Goal: Task Accomplishment & Management: Manage account settings

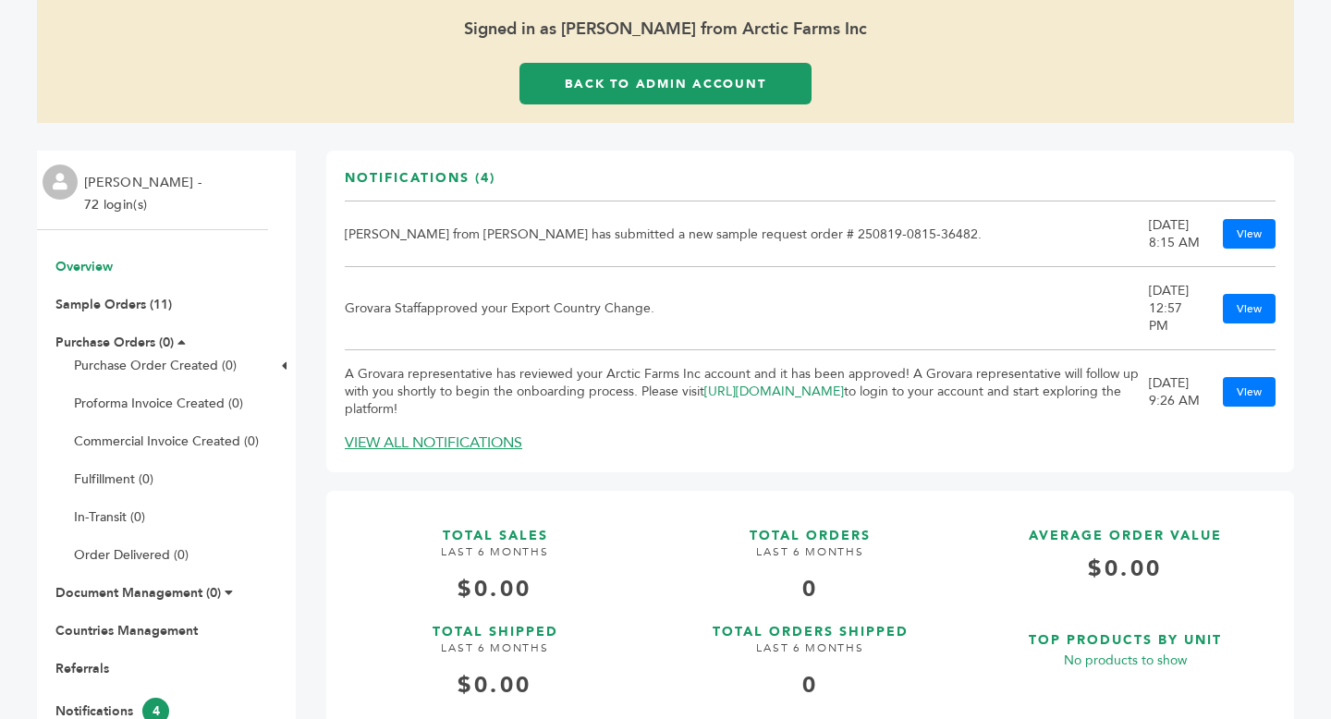
scroll to position [312, 0]
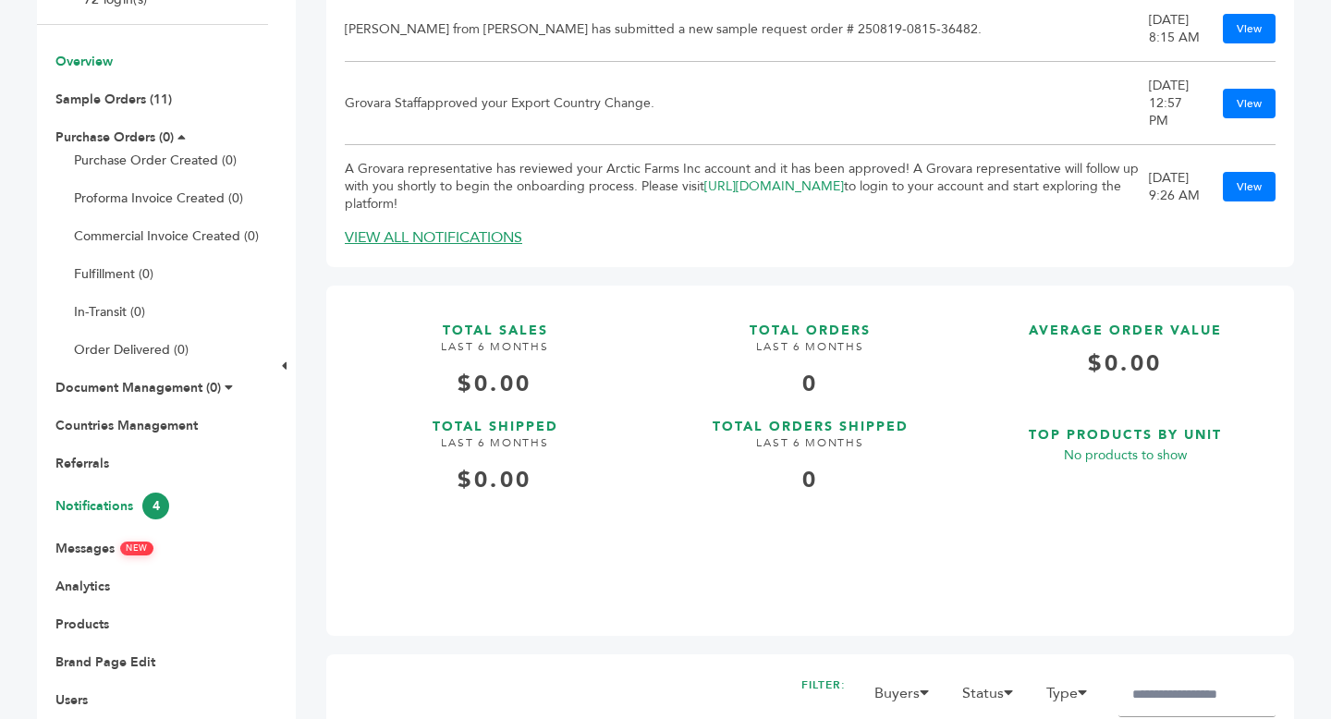
click at [109, 512] on link "Notifications 4" at bounding box center [112, 506] width 114 height 18
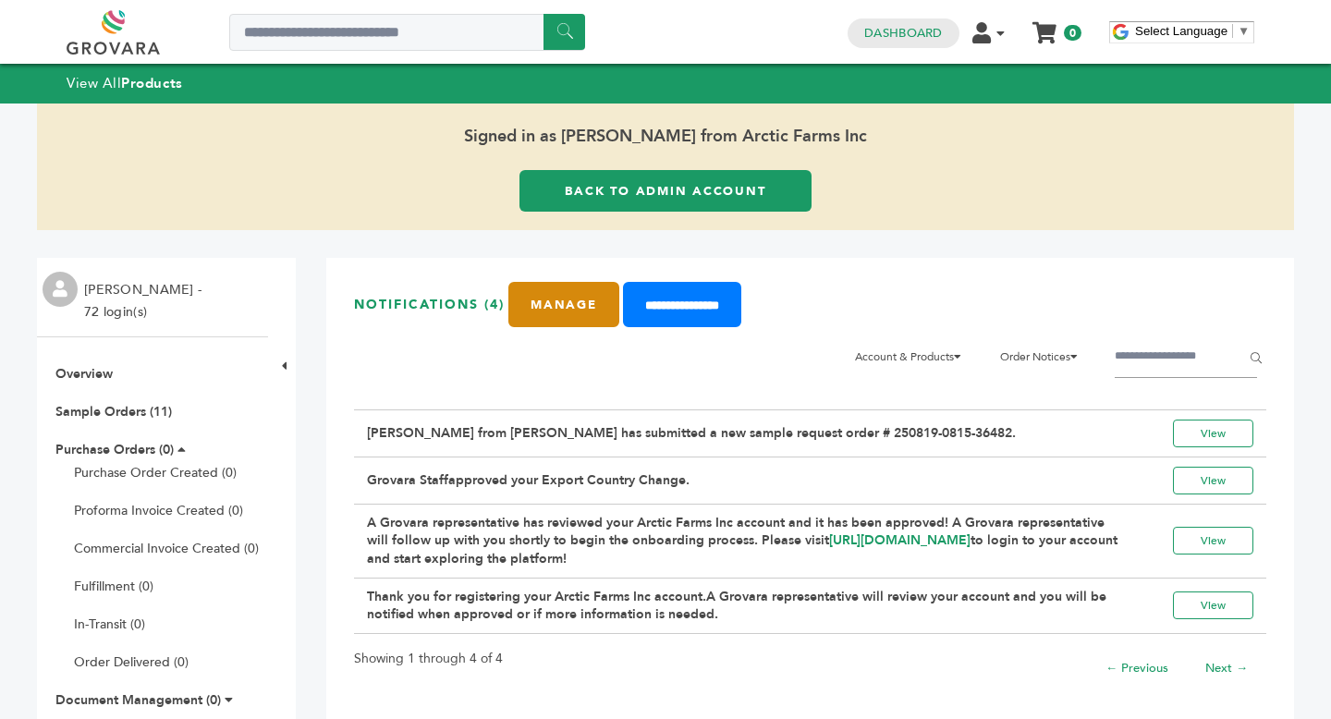
click at [575, 304] on link "Manage" at bounding box center [563, 304] width 111 height 45
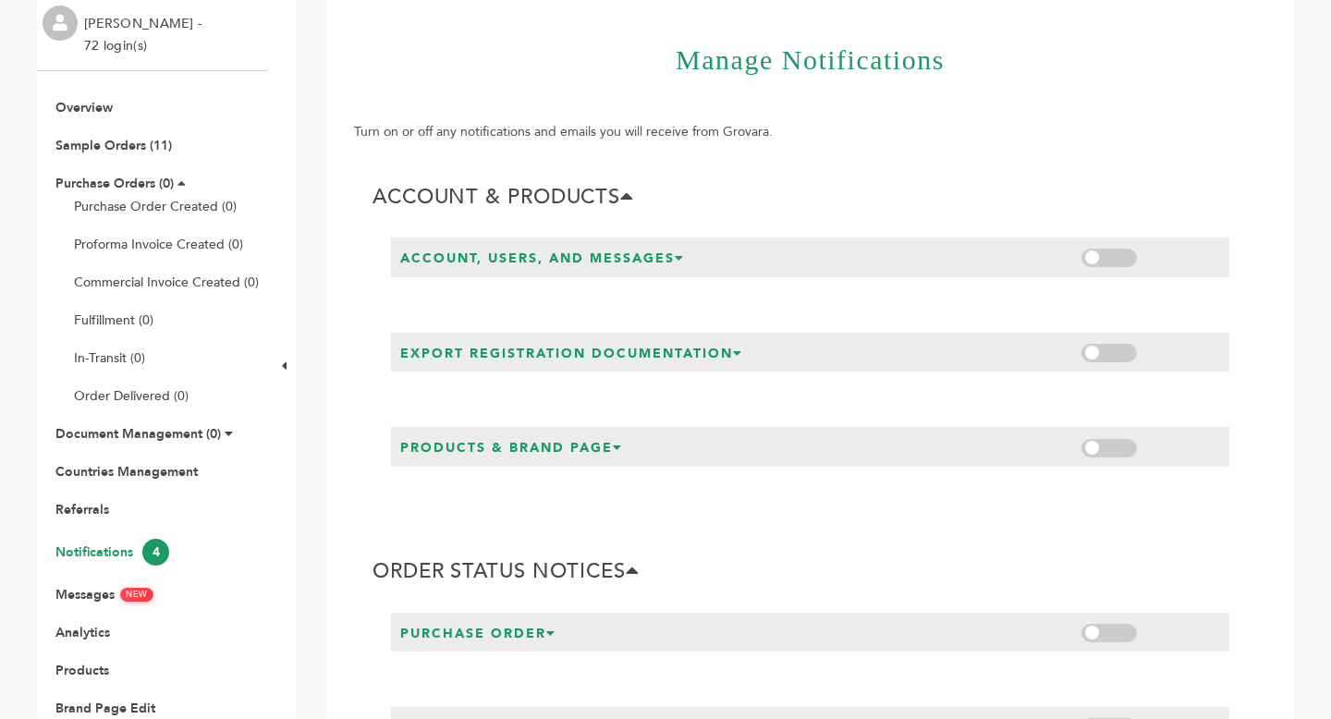
scroll to position [317, 0]
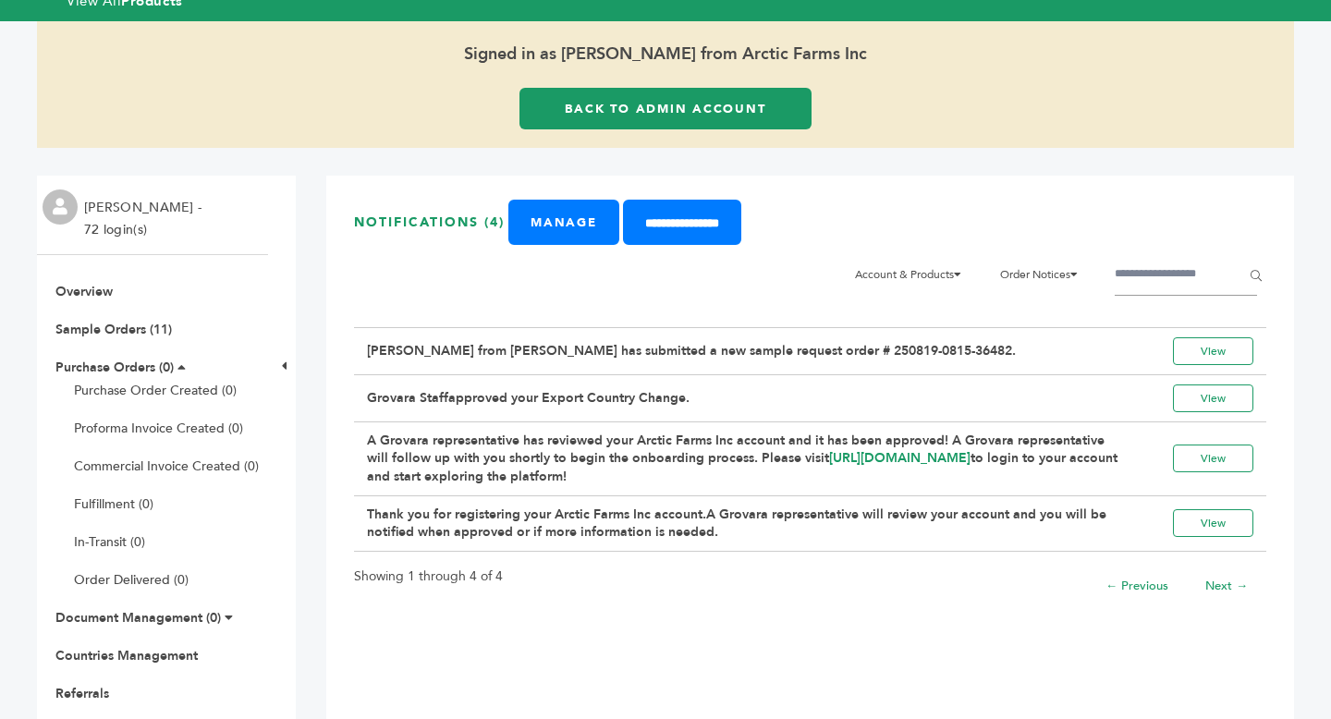
scroll to position [75, 0]
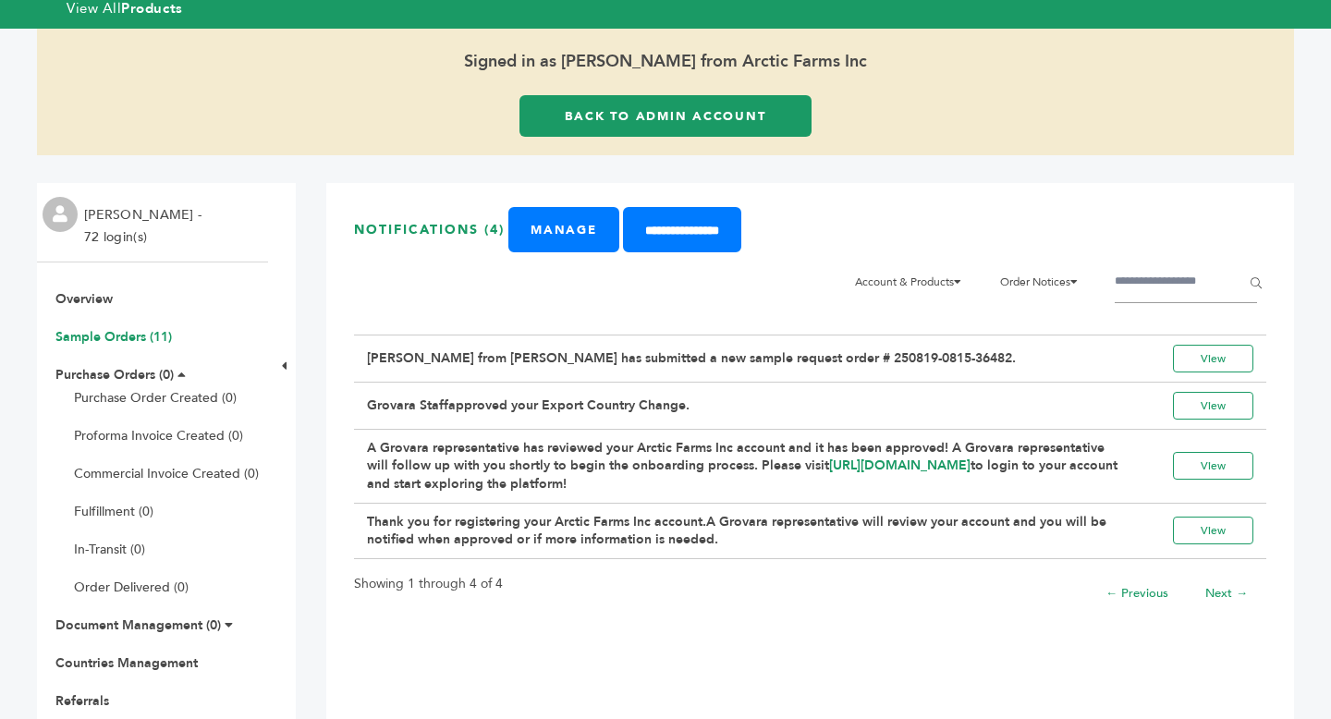
click at [126, 339] on link "Sample Orders (11)" at bounding box center [113, 337] width 116 height 18
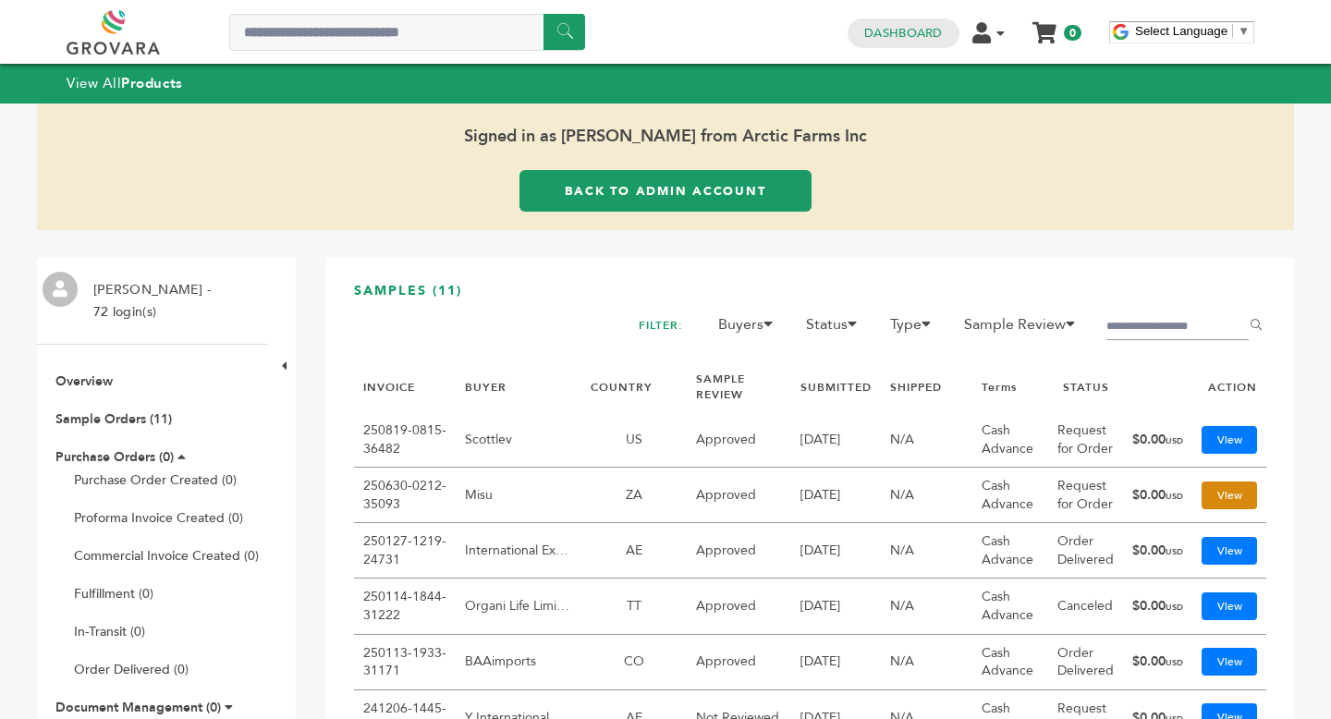
click at [1223, 500] on link "View" at bounding box center [1228, 495] width 55 height 28
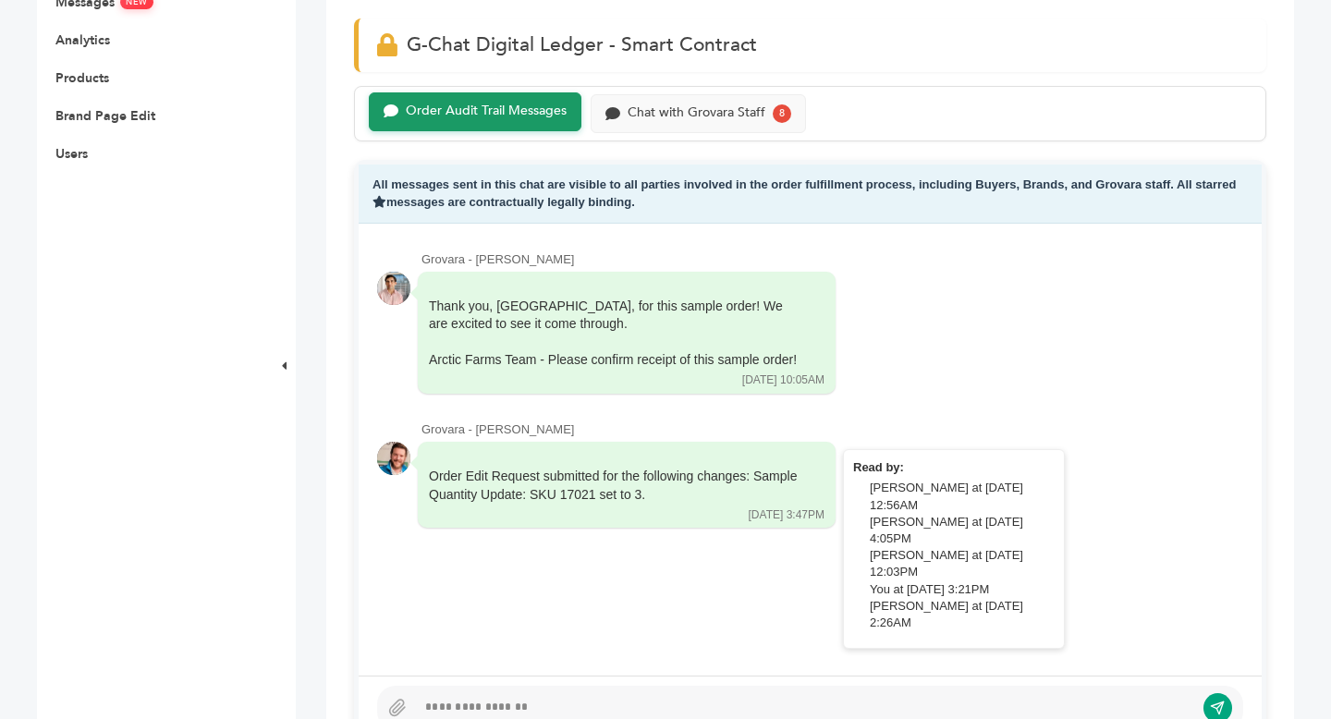
scroll to position [823, 0]
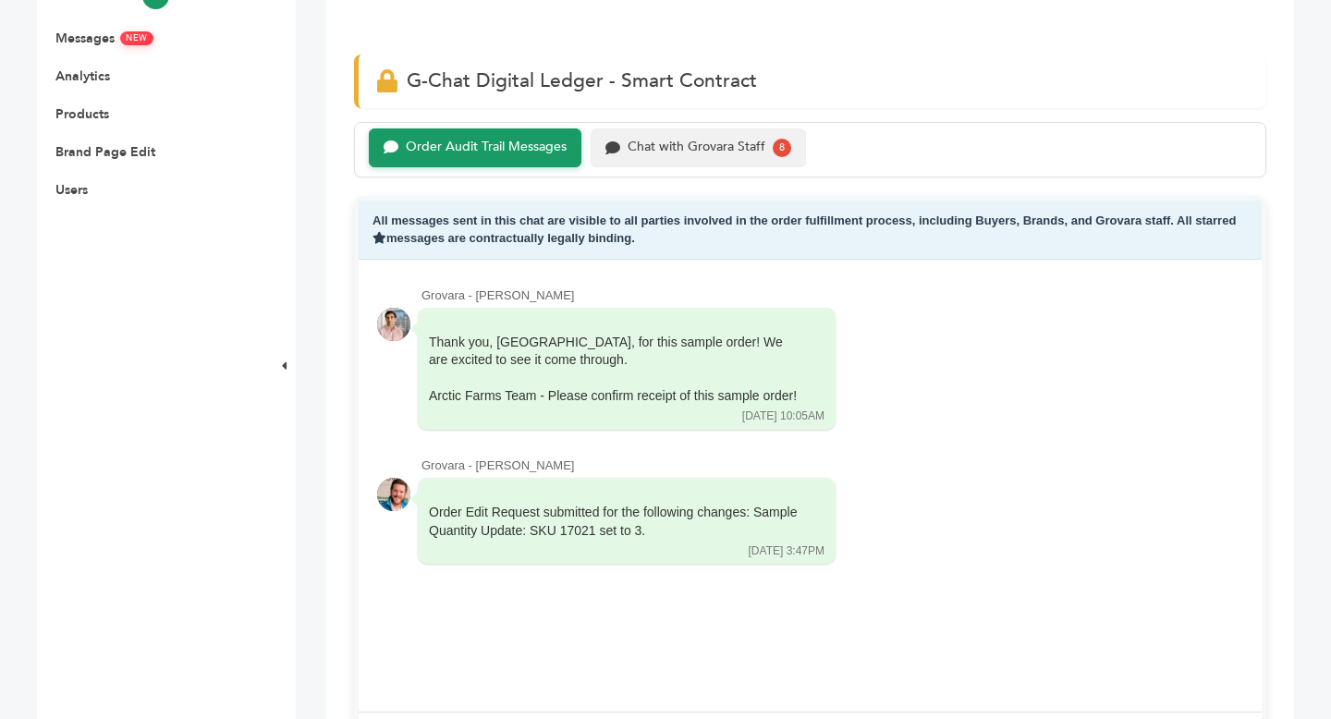
click at [725, 152] on div "Chat with Grovara Staff" at bounding box center [697, 148] width 138 height 16
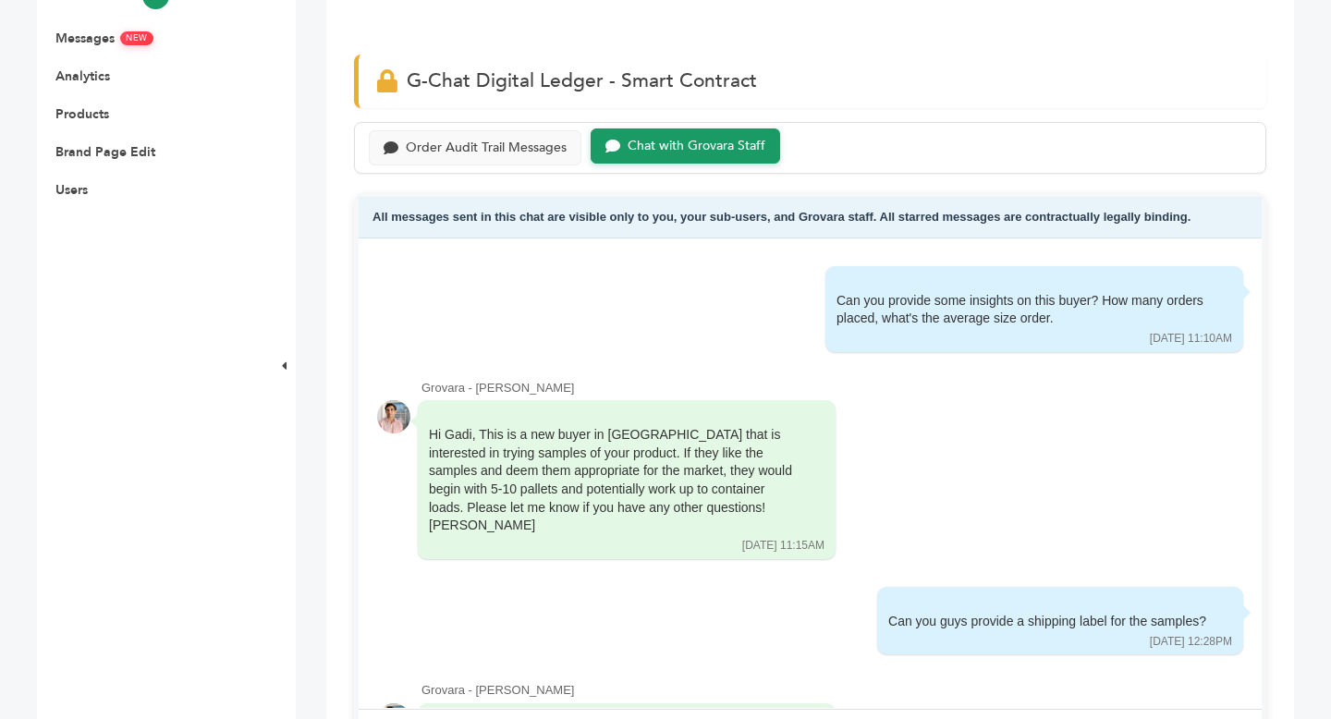
click at [459, 165] on div "Order Audit Trail Messages Chat with Grovara Staff" at bounding box center [810, 148] width 912 height 53
click at [468, 154] on div "Order Audit Trail Messages" at bounding box center [475, 146] width 213 height 36
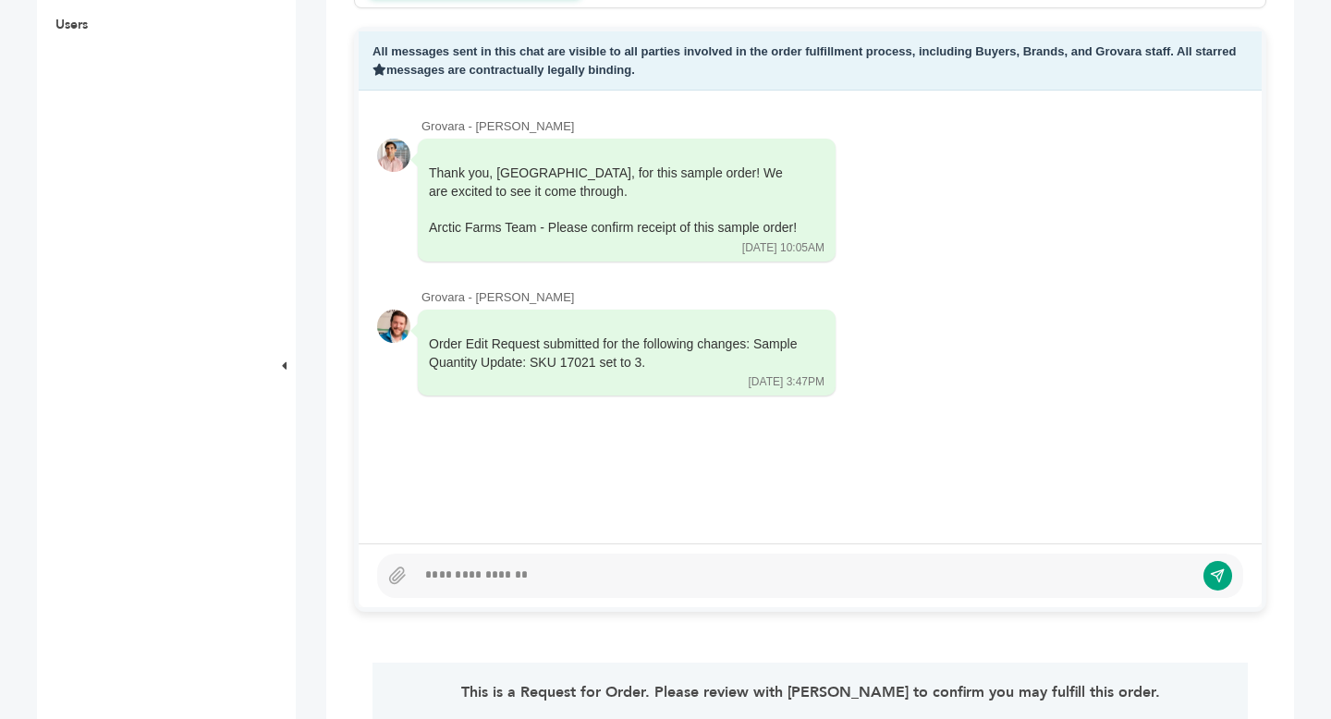
scroll to position [987, 0]
click at [526, 583] on div at bounding box center [805, 577] width 778 height 22
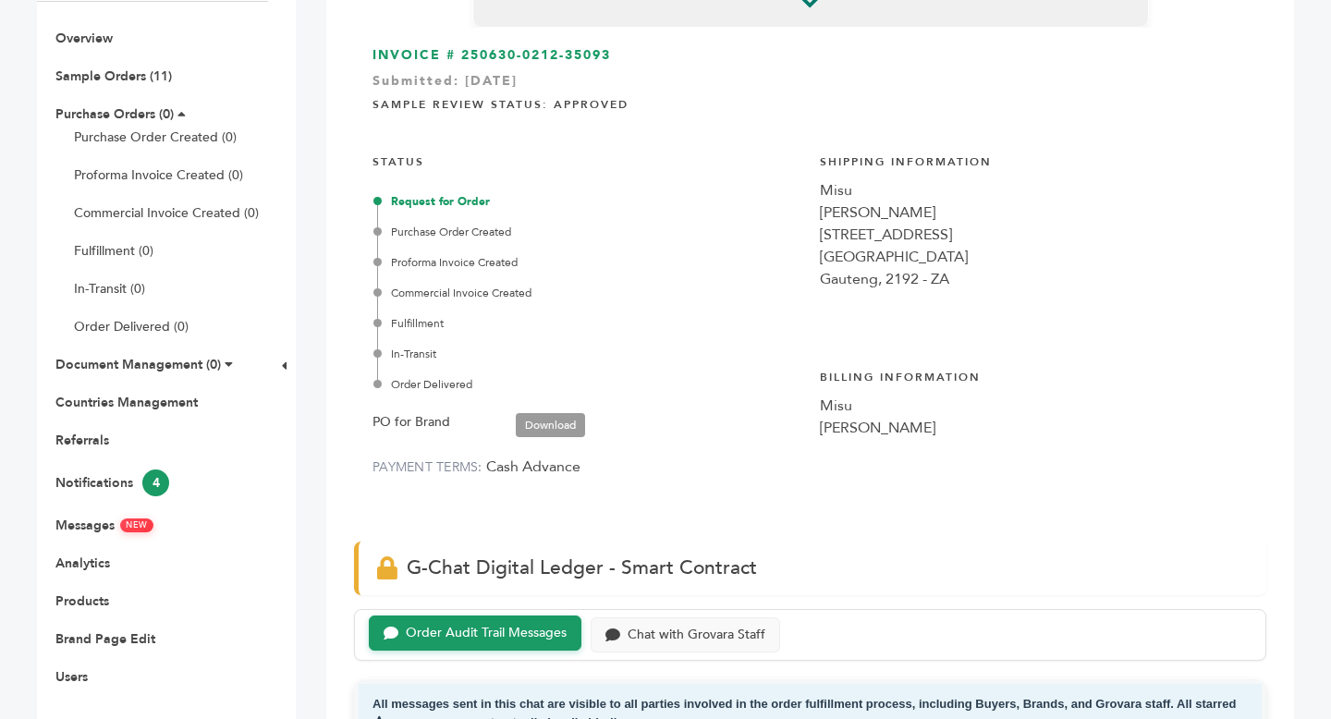
scroll to position [332, 0]
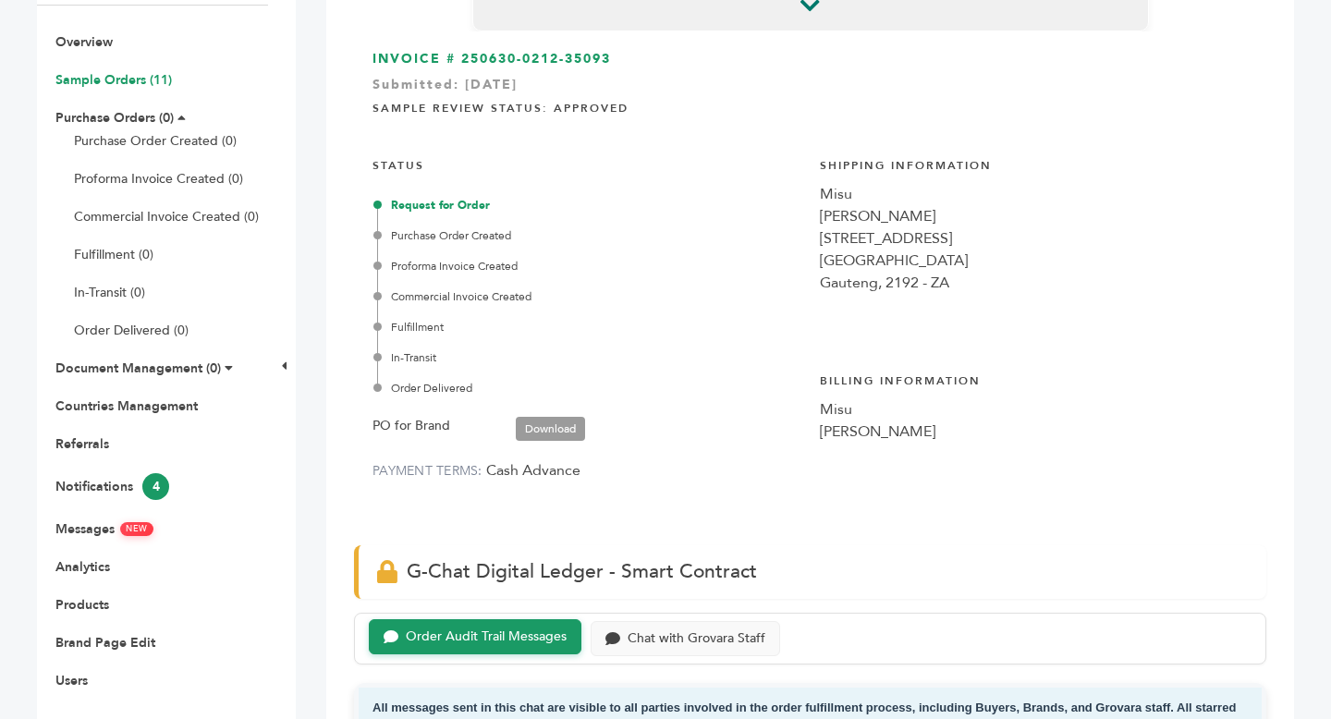
click at [126, 79] on link "Sample Orders (11)" at bounding box center [113, 80] width 116 height 18
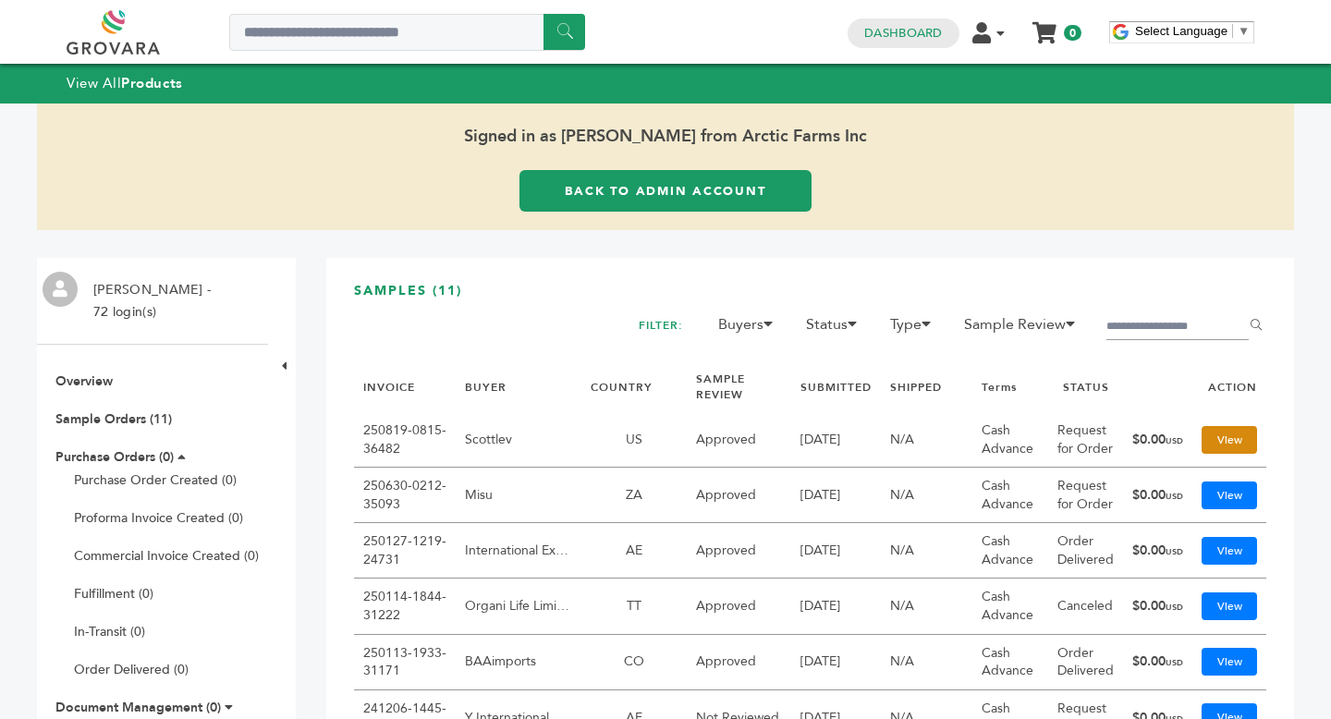
click at [1217, 442] on link "View" at bounding box center [1228, 440] width 55 height 28
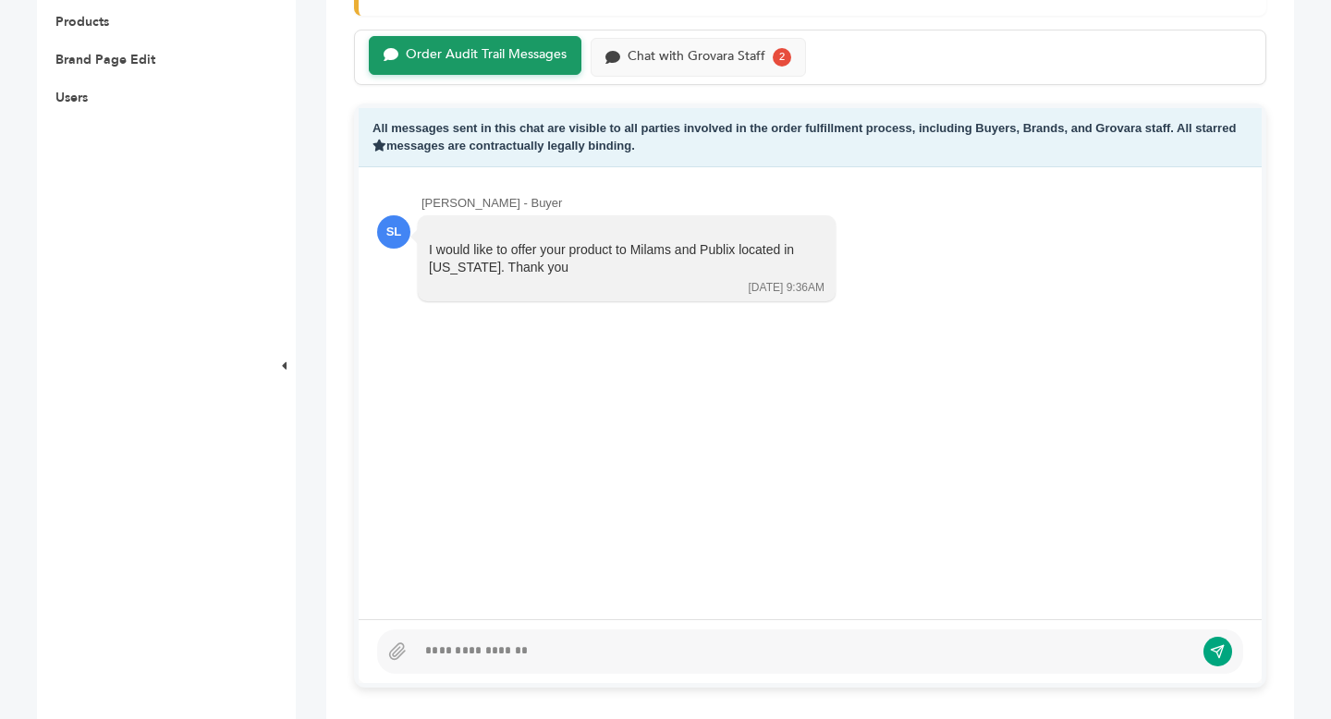
scroll to position [920, 0]
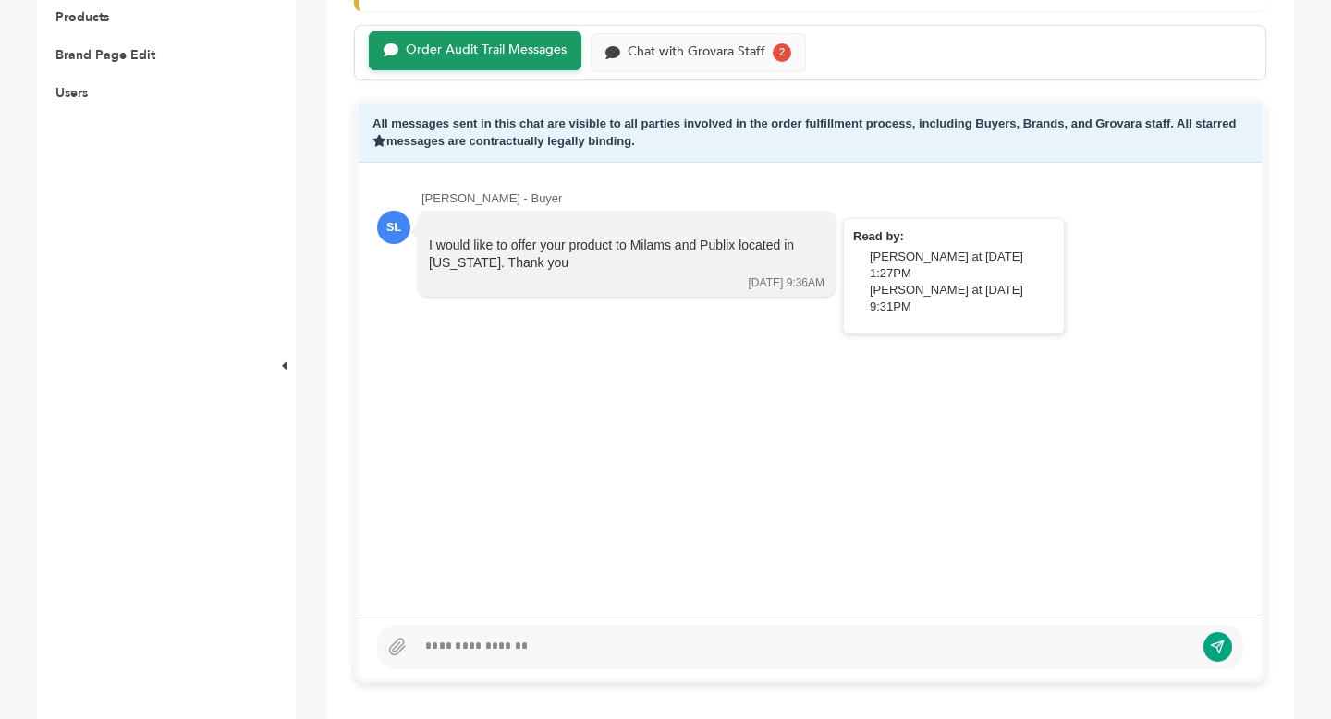
drag, startPoint x: 423, startPoint y: 246, endPoint x: 627, endPoint y: 264, distance: 204.2
click at [627, 264] on div "I would like to offer your product to Milams and Publix located in Florida. Tha…" at bounding box center [627, 254] width 418 height 86
click at [777, 472] on div "Scott Levenberg - Buyer SL I would like to offer your product to Milams and Pub…" at bounding box center [810, 388] width 903 height 451
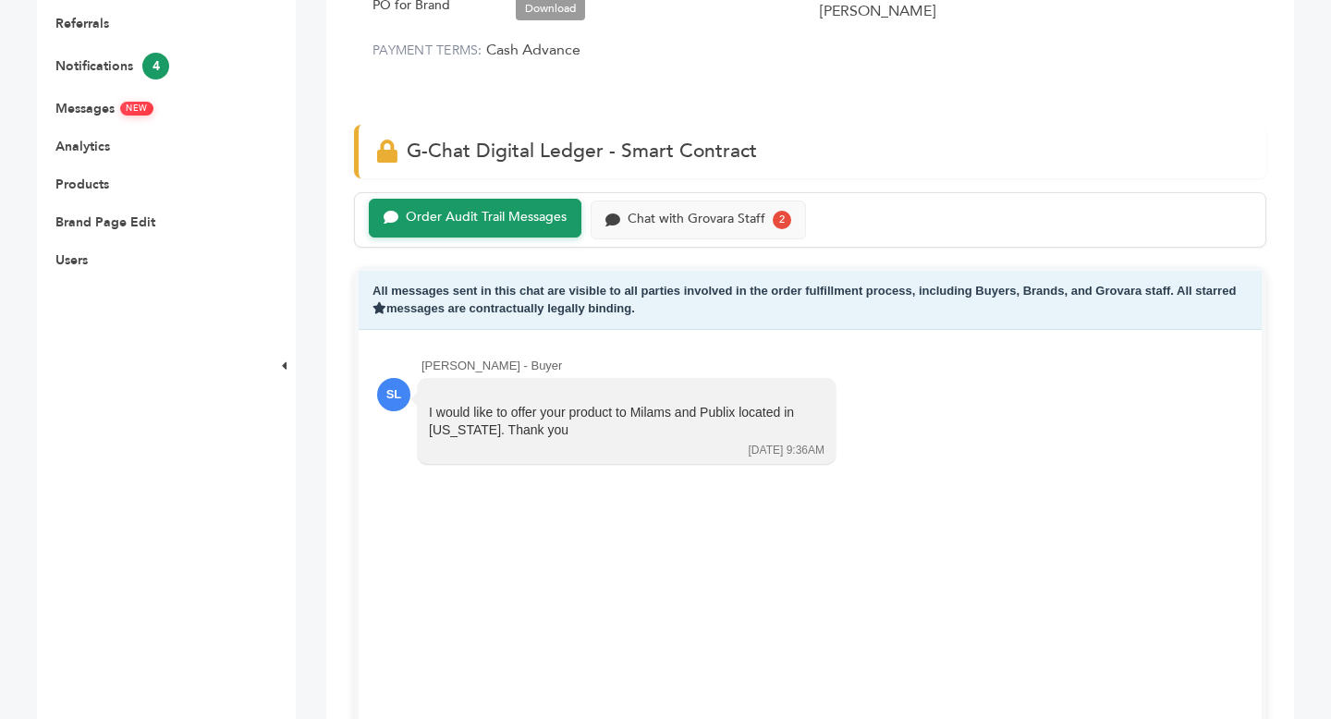
scroll to position [749, 0]
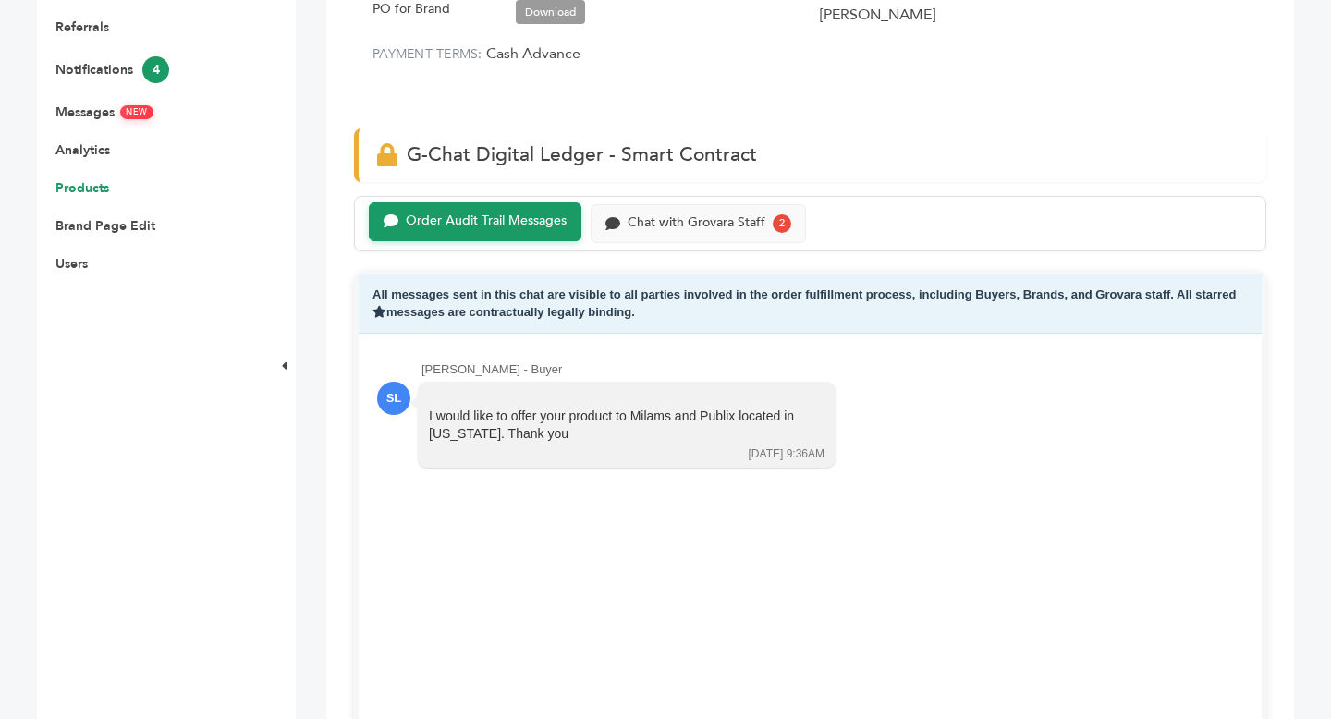
click at [90, 186] on link "Products" at bounding box center [82, 188] width 54 height 18
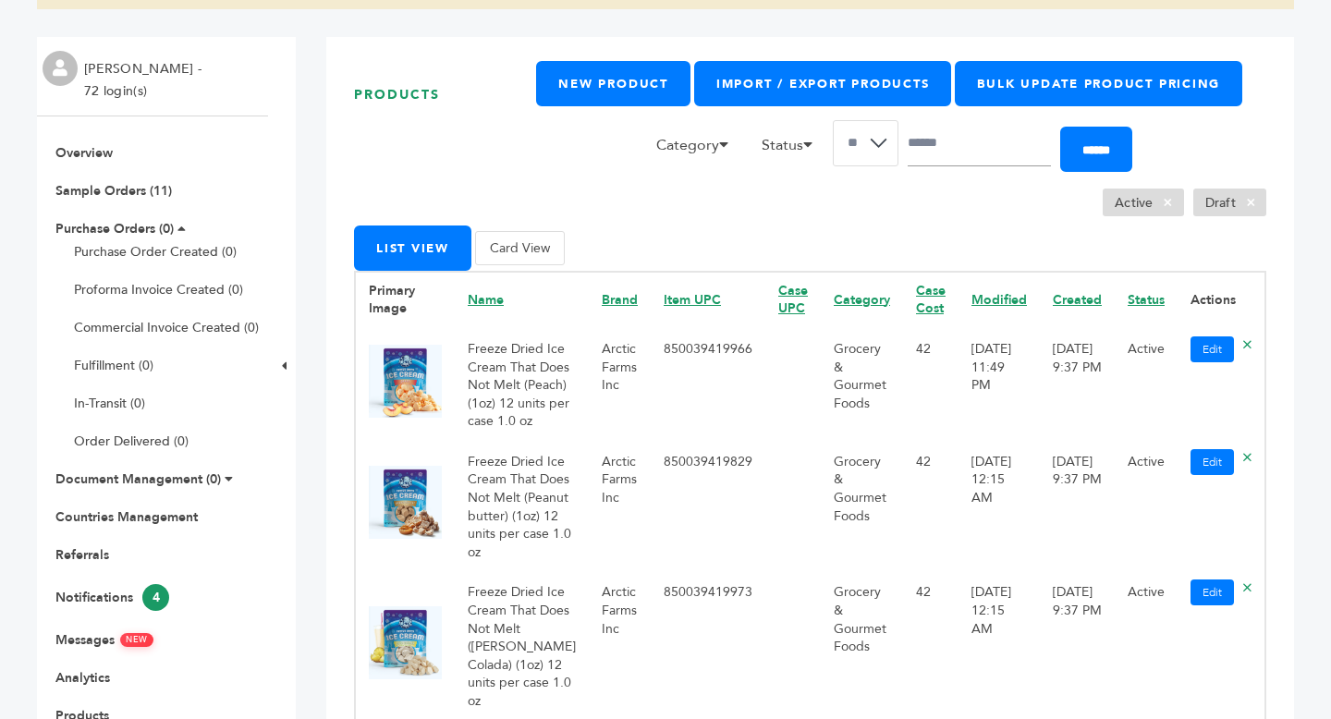
scroll to position [219, 0]
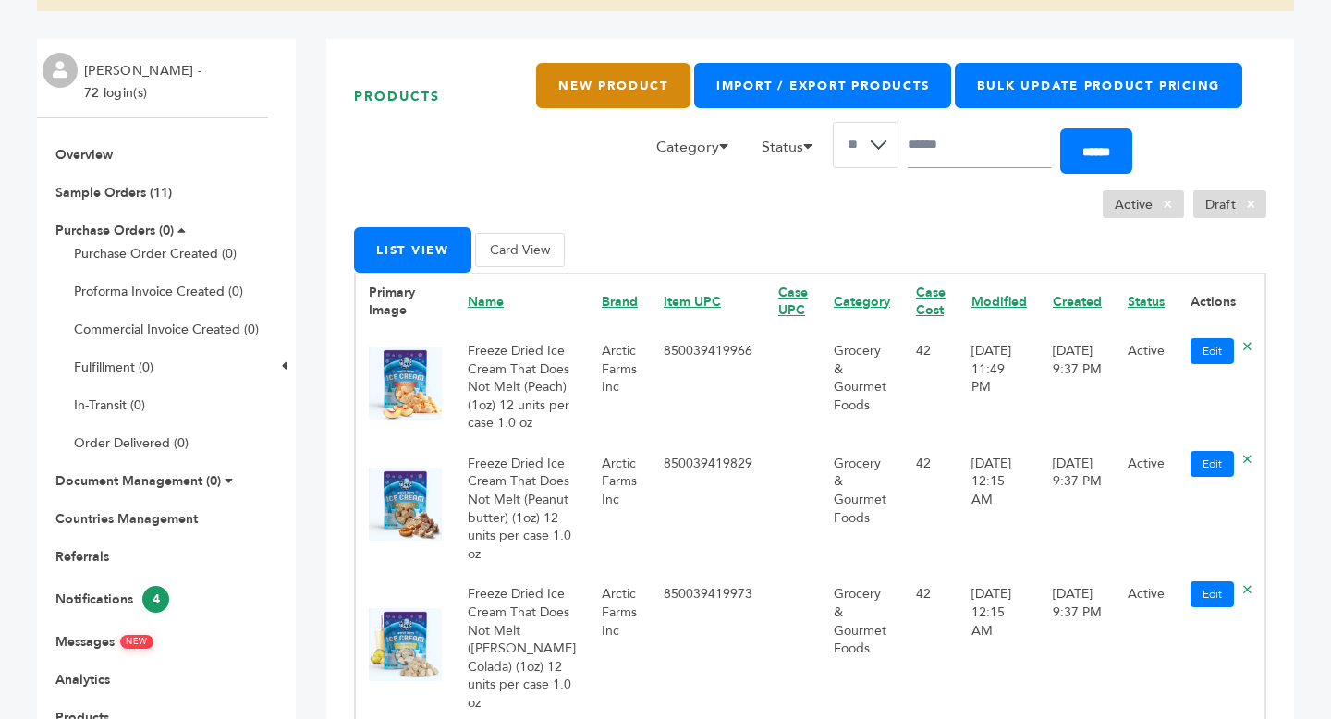
click at [589, 87] on link "New Product" at bounding box center [612, 85] width 153 height 45
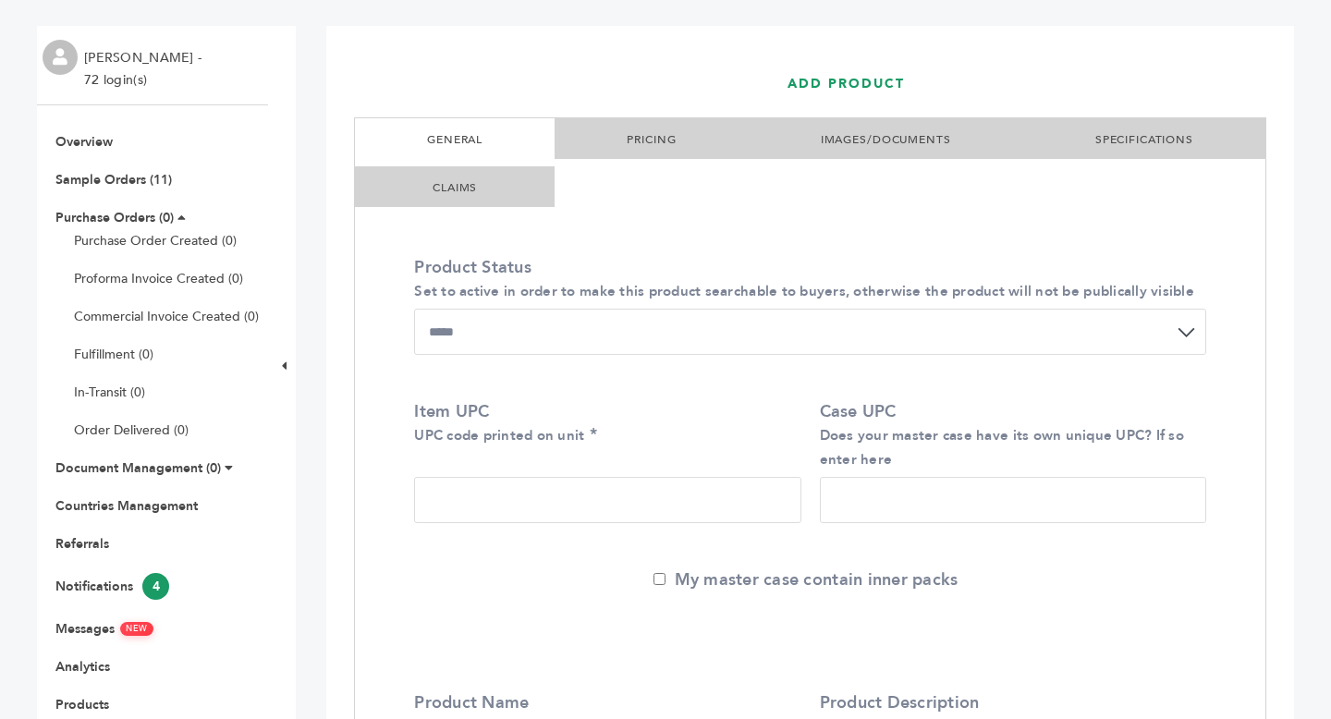
scroll to position [288, 0]
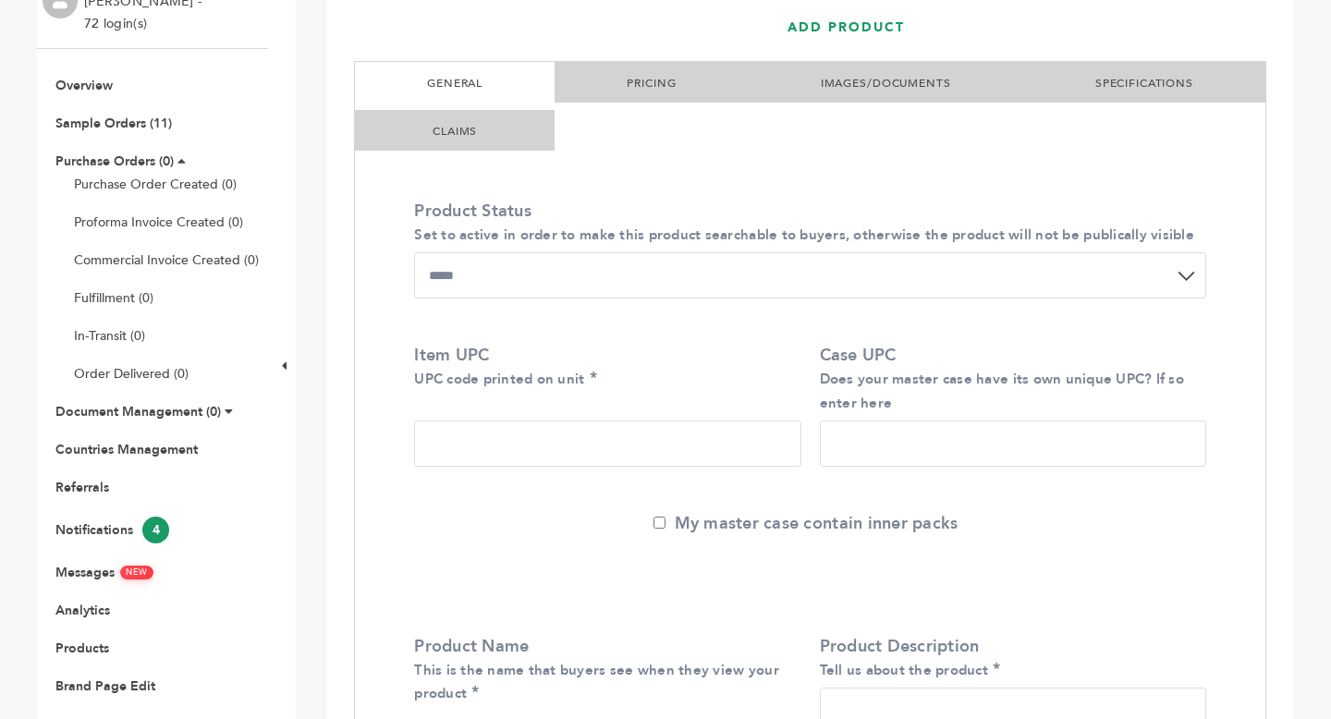
click at [665, 80] on link "PRICING" at bounding box center [651, 83] width 49 height 15
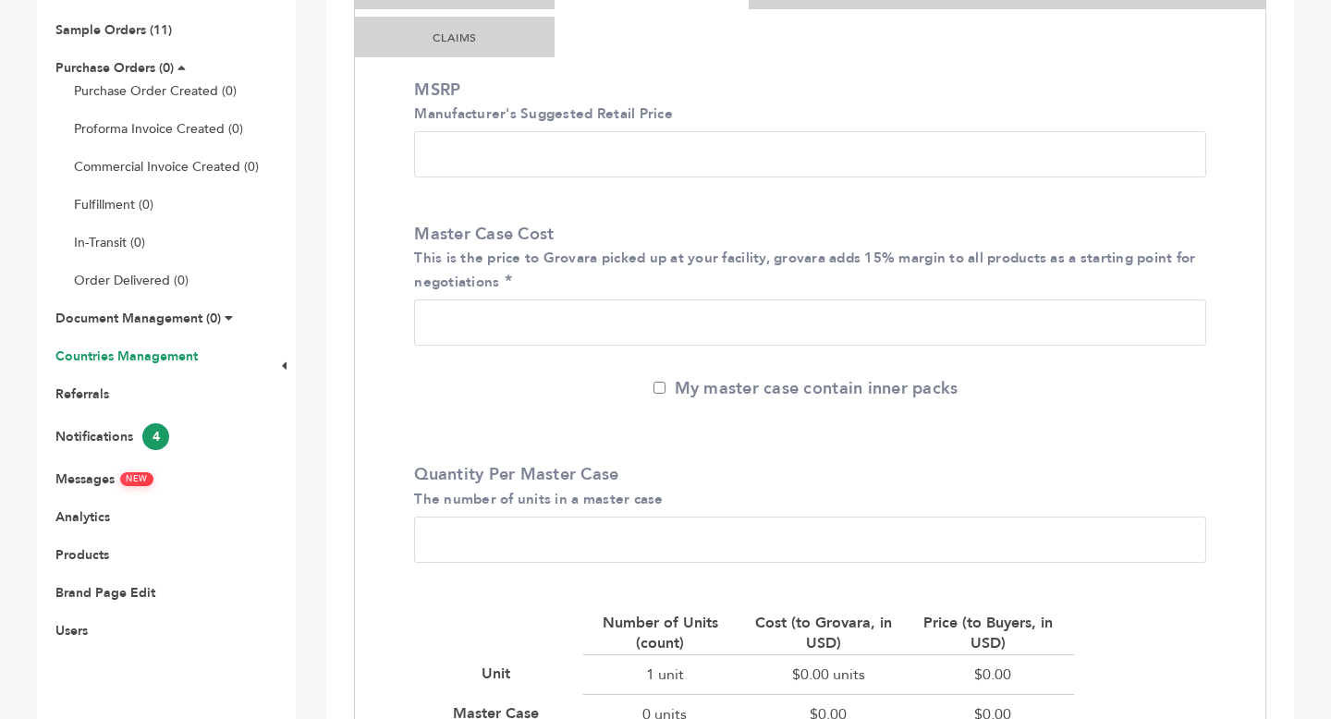
scroll to position [390, 0]
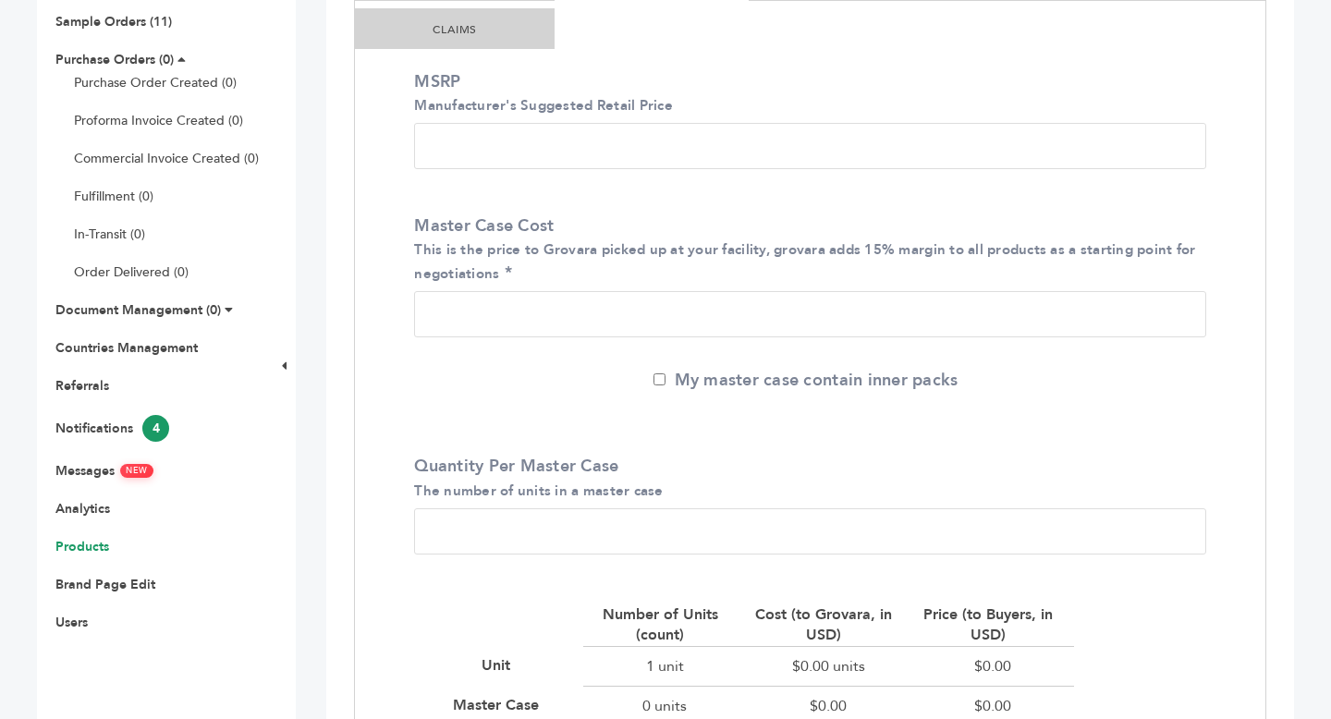
click at [83, 547] on link "Products" at bounding box center [82, 547] width 54 height 18
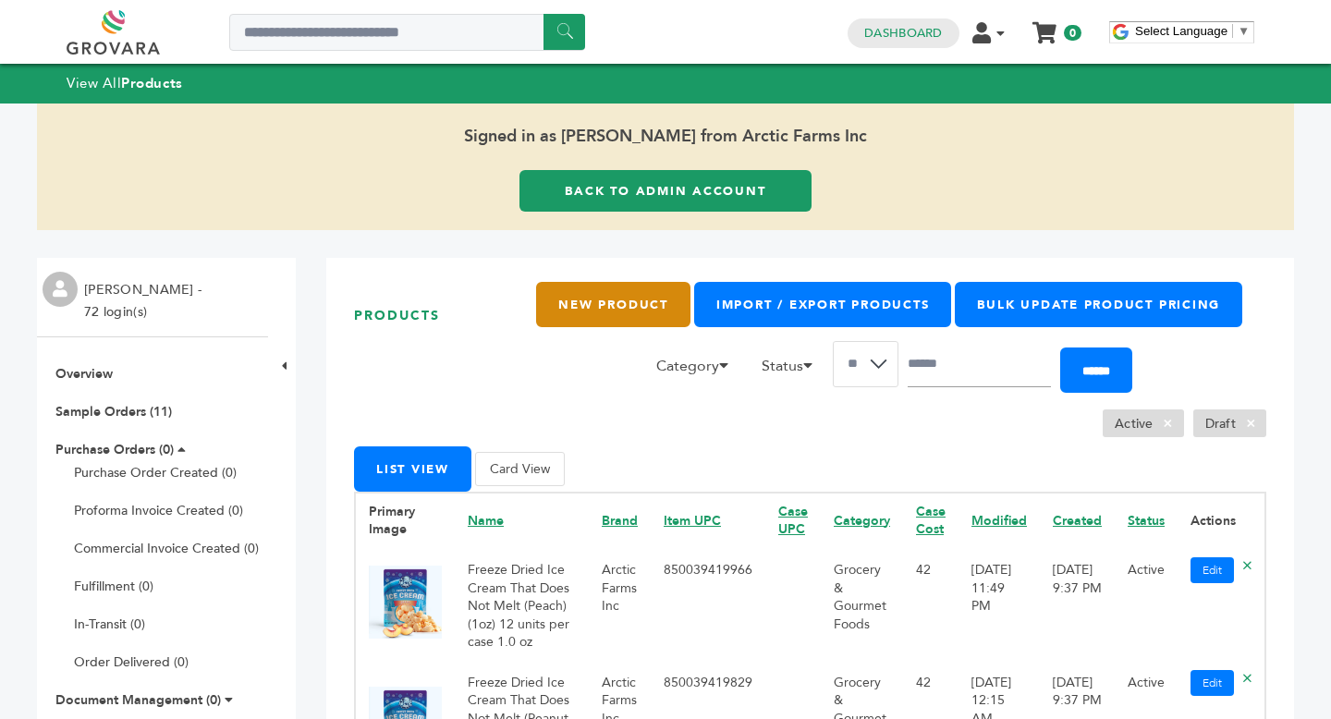
click at [628, 305] on link "New Product" at bounding box center [612, 304] width 153 height 45
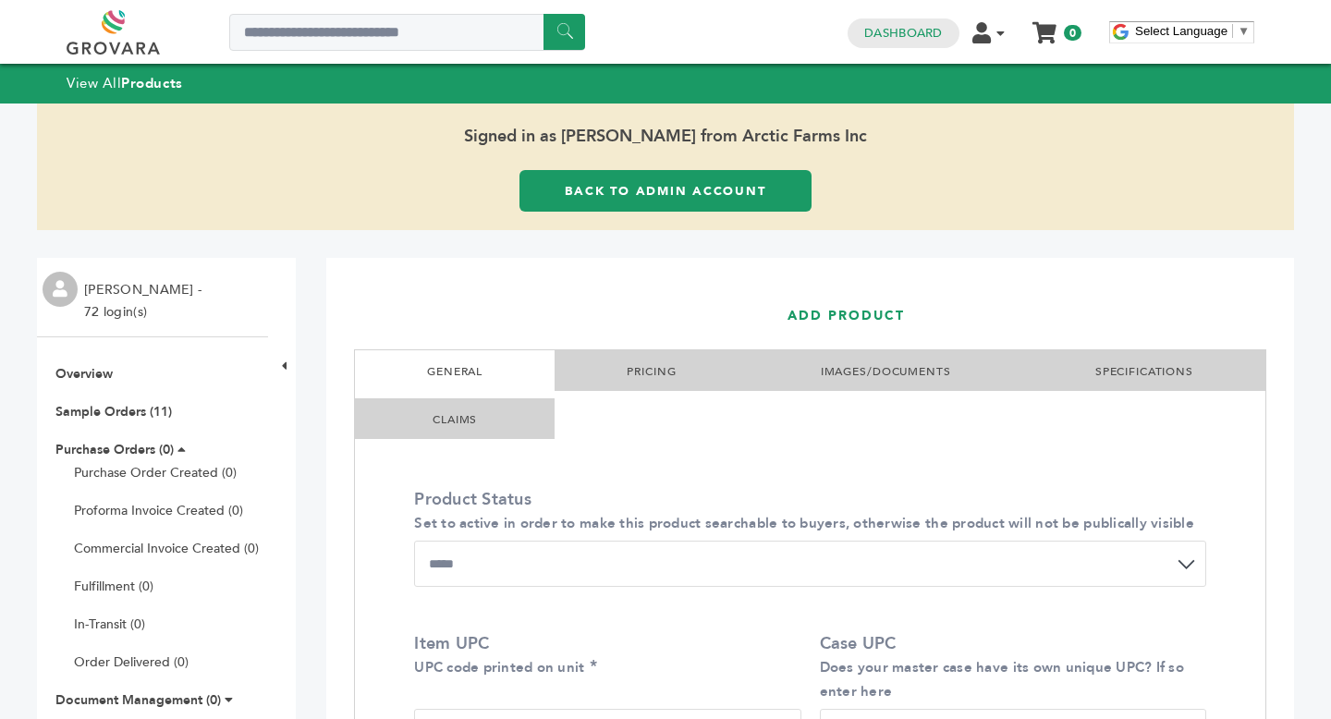
click at [666, 369] on link "PRICING" at bounding box center [651, 371] width 49 height 15
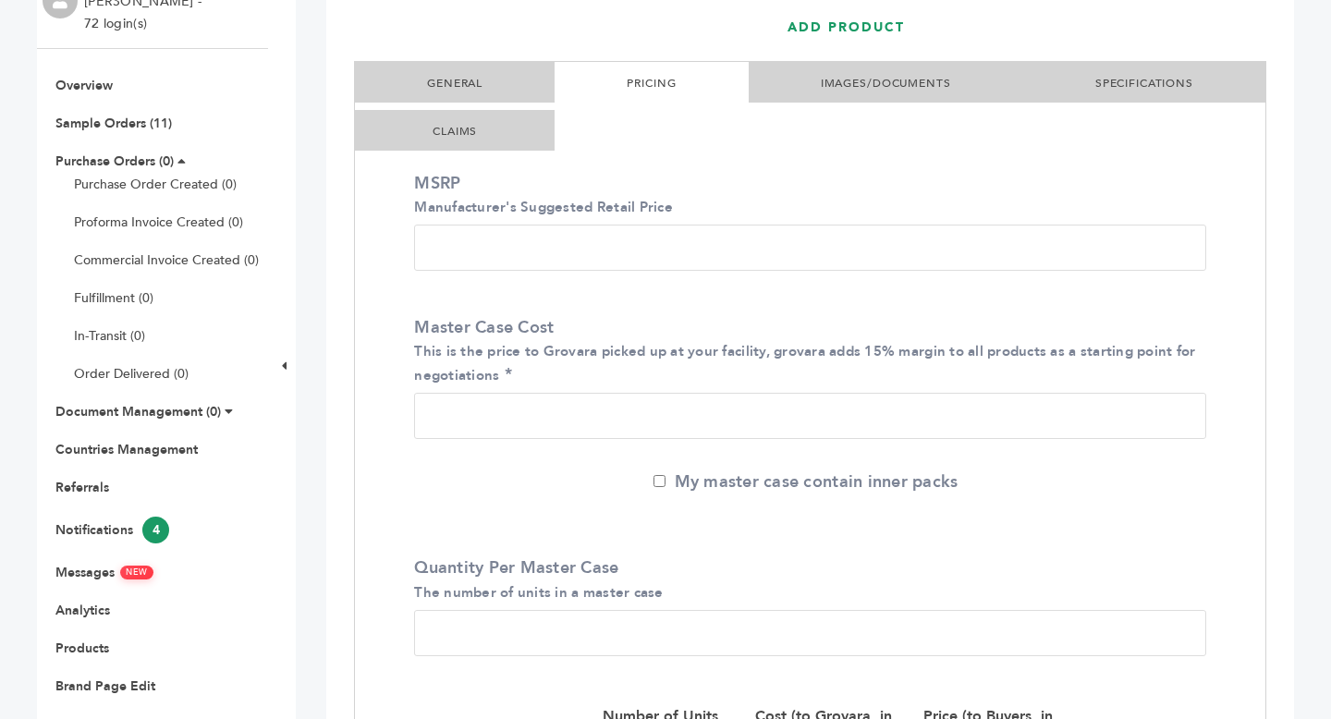
scroll to position [299, 0]
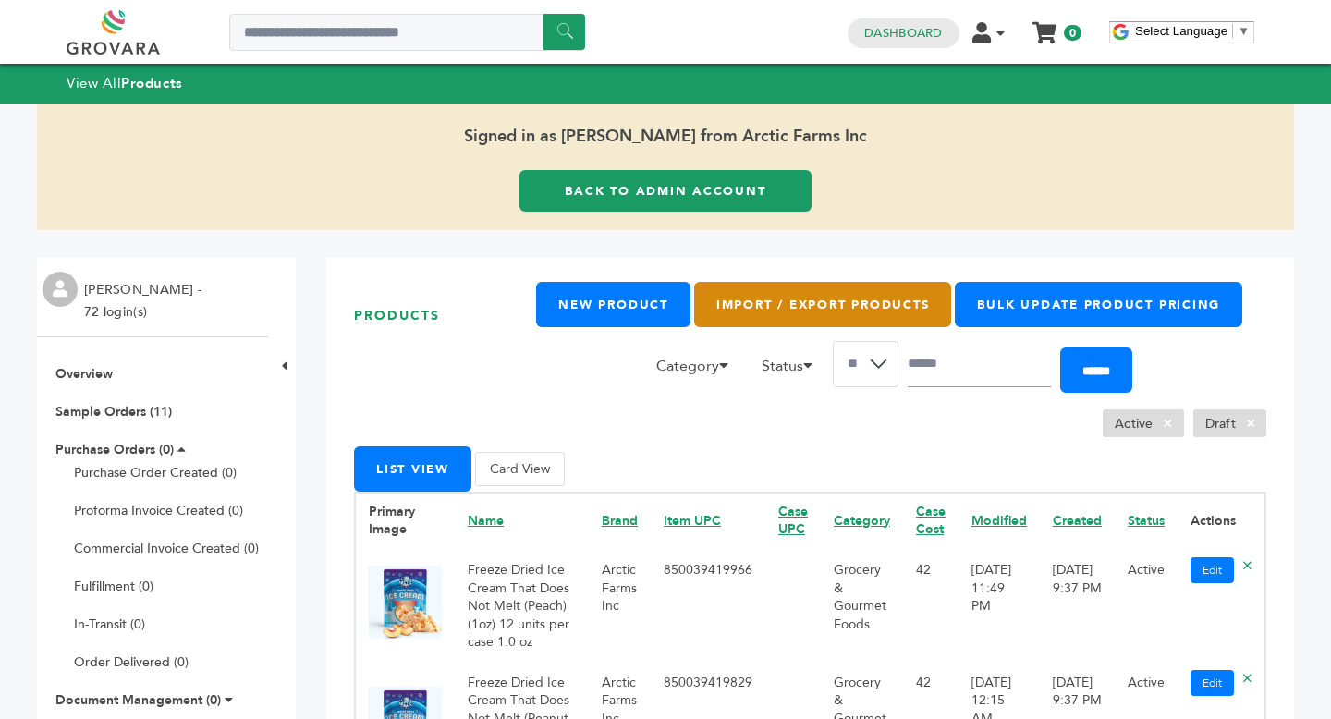
click at [846, 310] on link "Import / Export Products" at bounding box center [822, 304] width 257 height 45
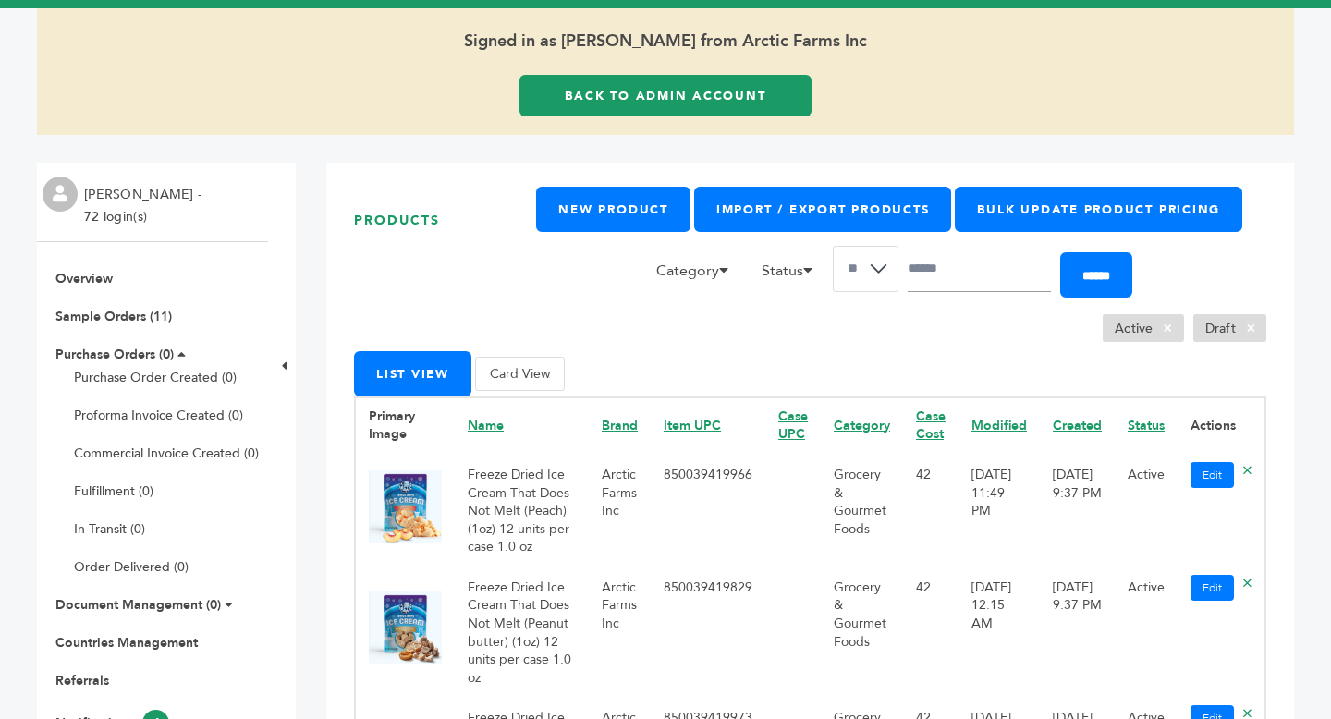
scroll to position [97, 0]
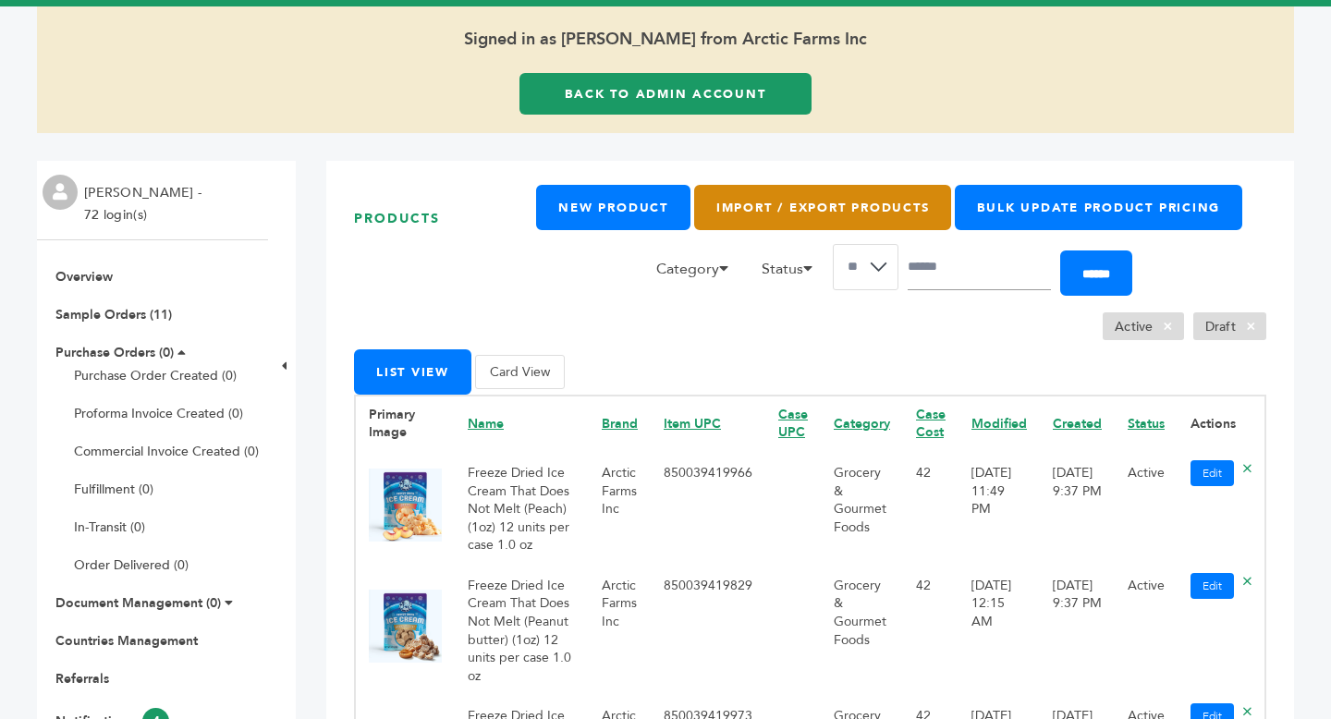
click at [890, 218] on link "Import / Export Products" at bounding box center [822, 207] width 257 height 45
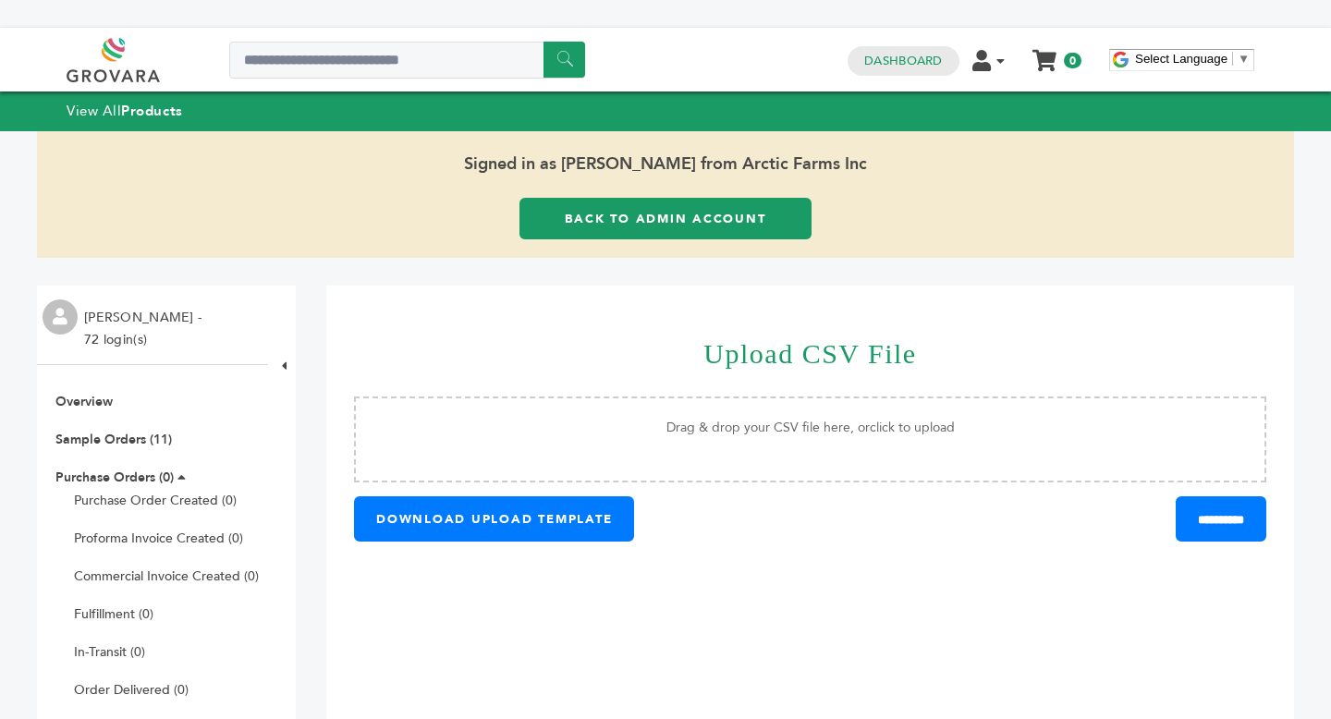
click at [591, 542] on div "**********" at bounding box center [810, 678] width 968 height 784
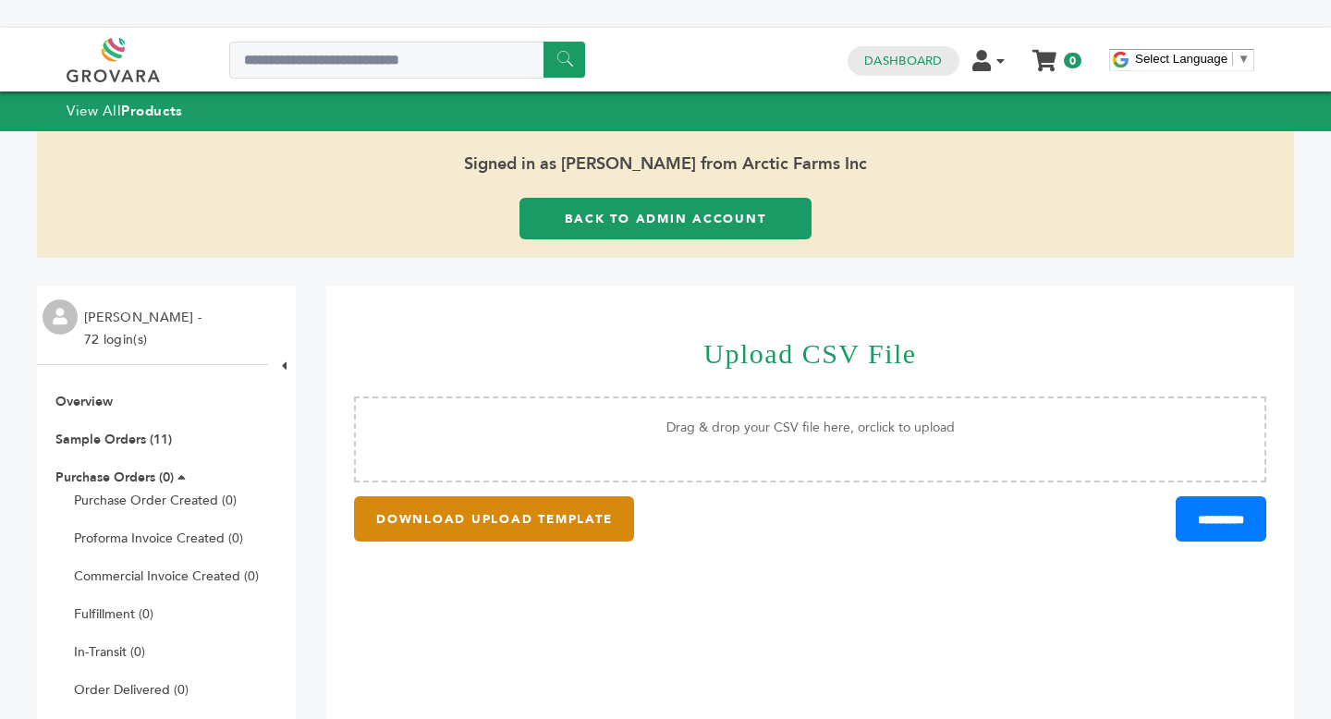
click at [602, 503] on button "DOWNLOAD UPLOAD TEMPLATE" at bounding box center [494, 518] width 280 height 45
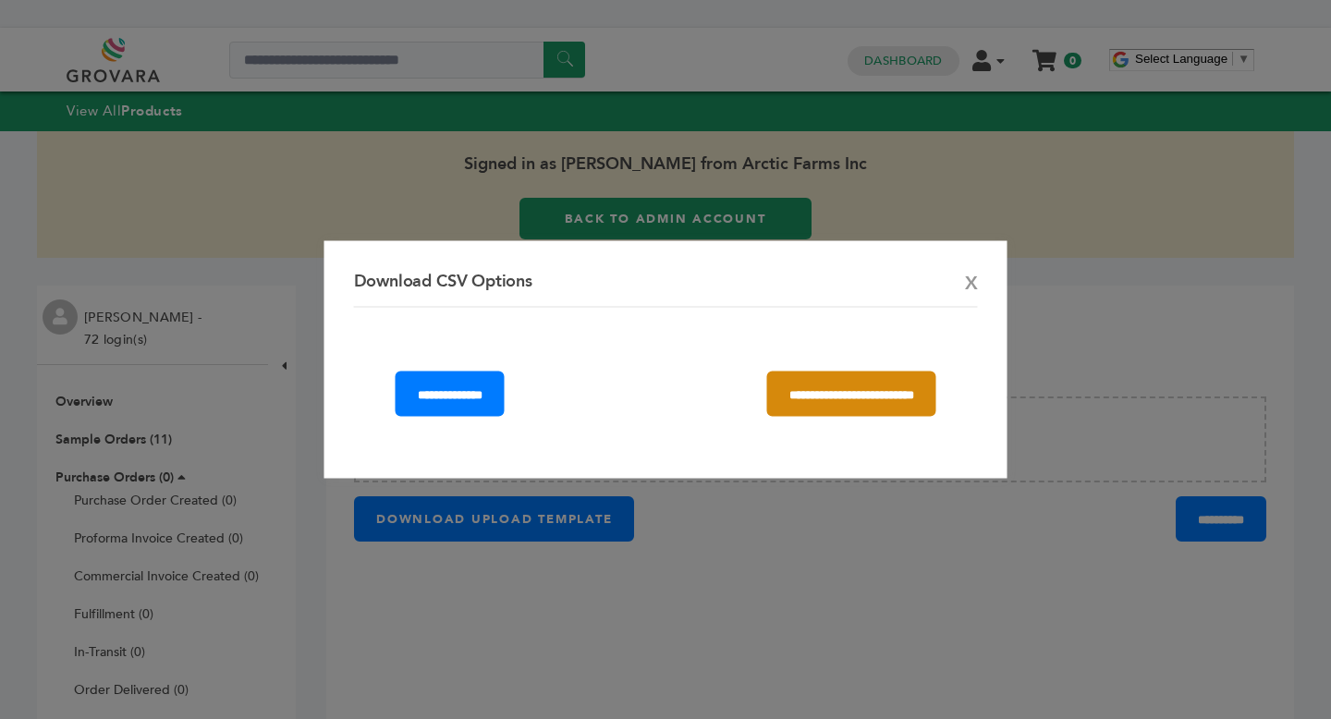
click at [838, 396] on input "**********" at bounding box center [851, 394] width 169 height 45
click at [969, 289] on span "X" at bounding box center [971, 284] width 13 height 26
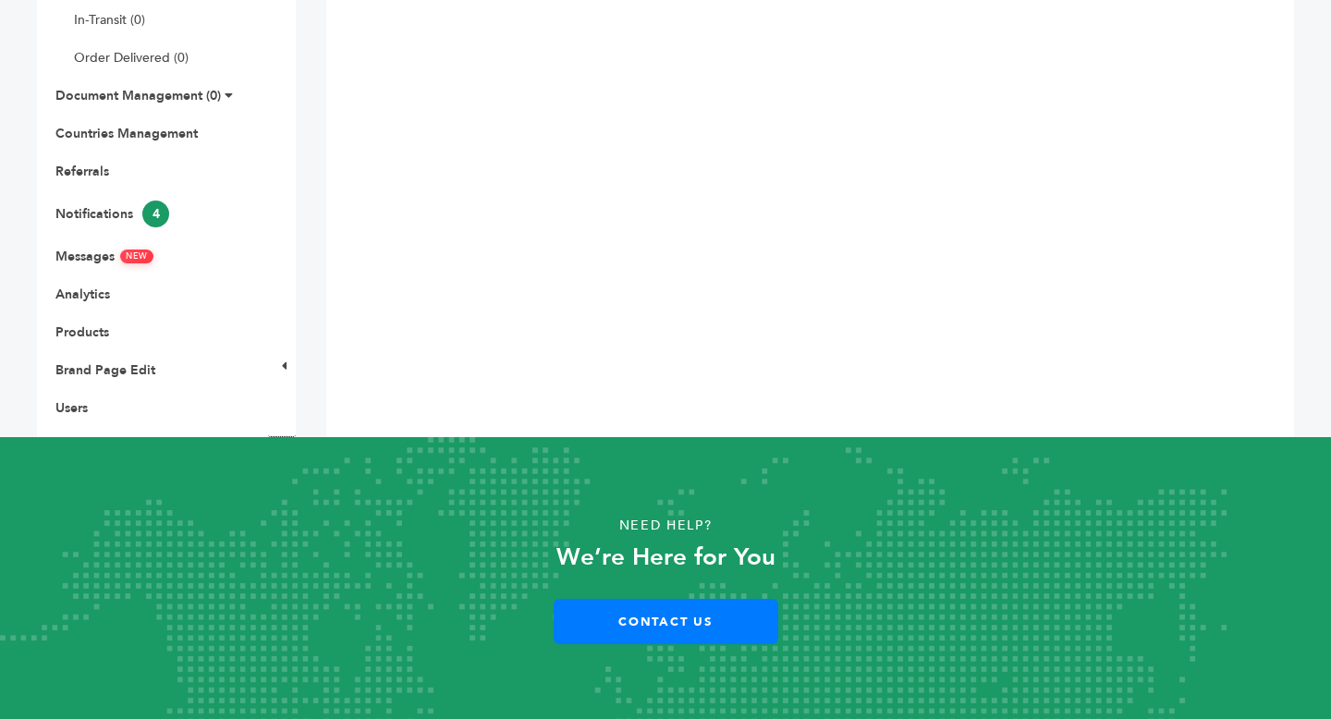
scroll to position [632, 0]
click at [111, 365] on link "Brand Page Edit" at bounding box center [105, 370] width 100 height 18
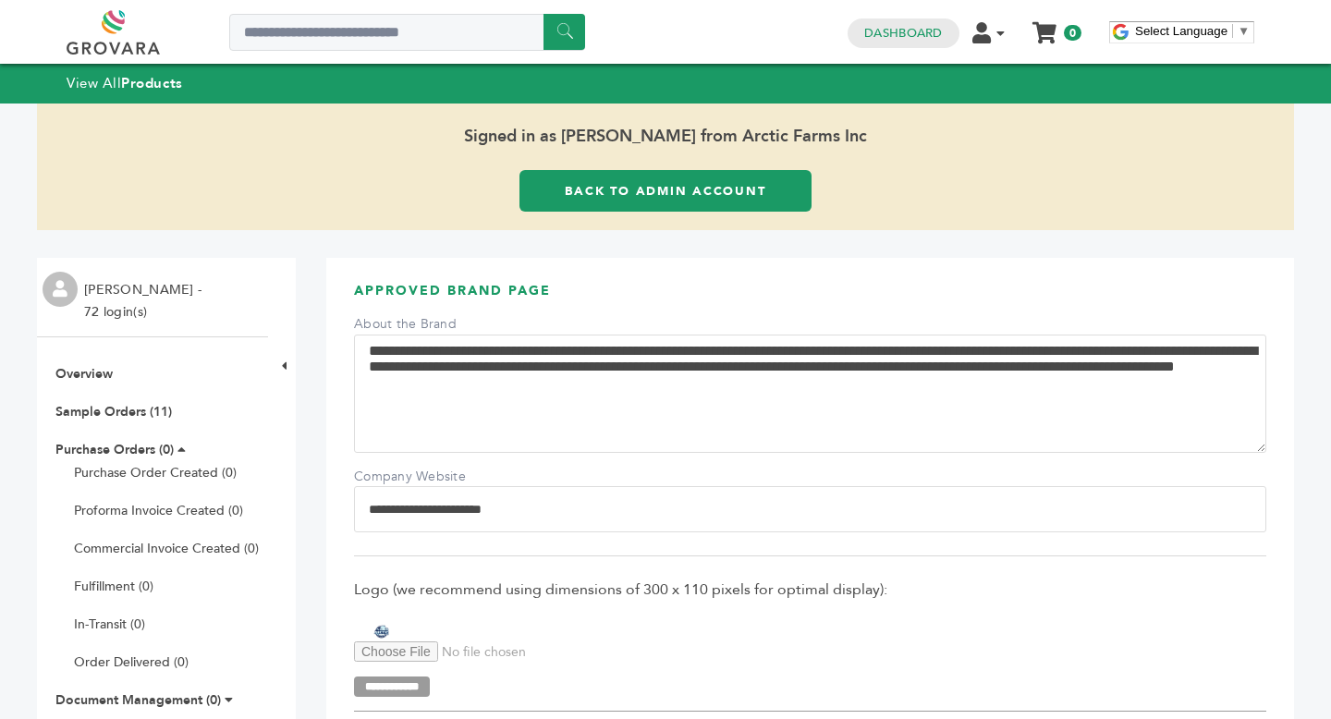
scroll to position [1821, 0]
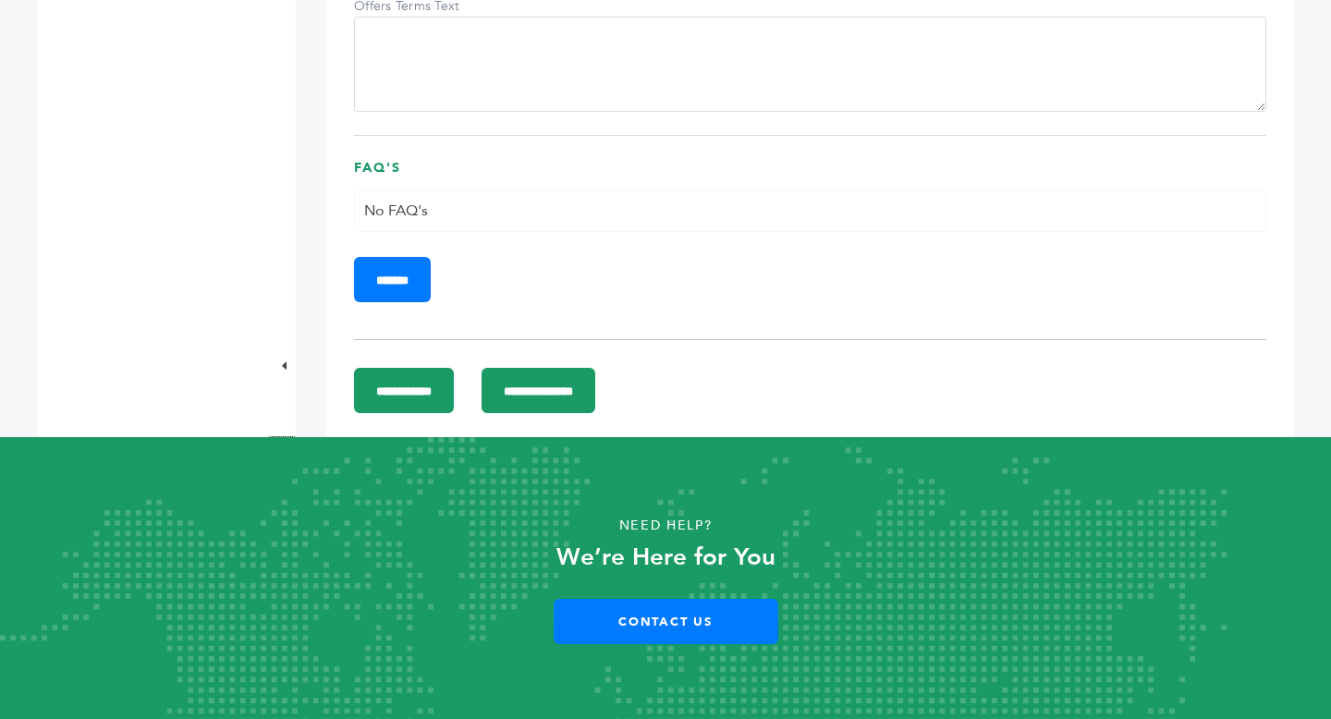
click at [595, 385] on input "**********" at bounding box center [538, 390] width 114 height 45
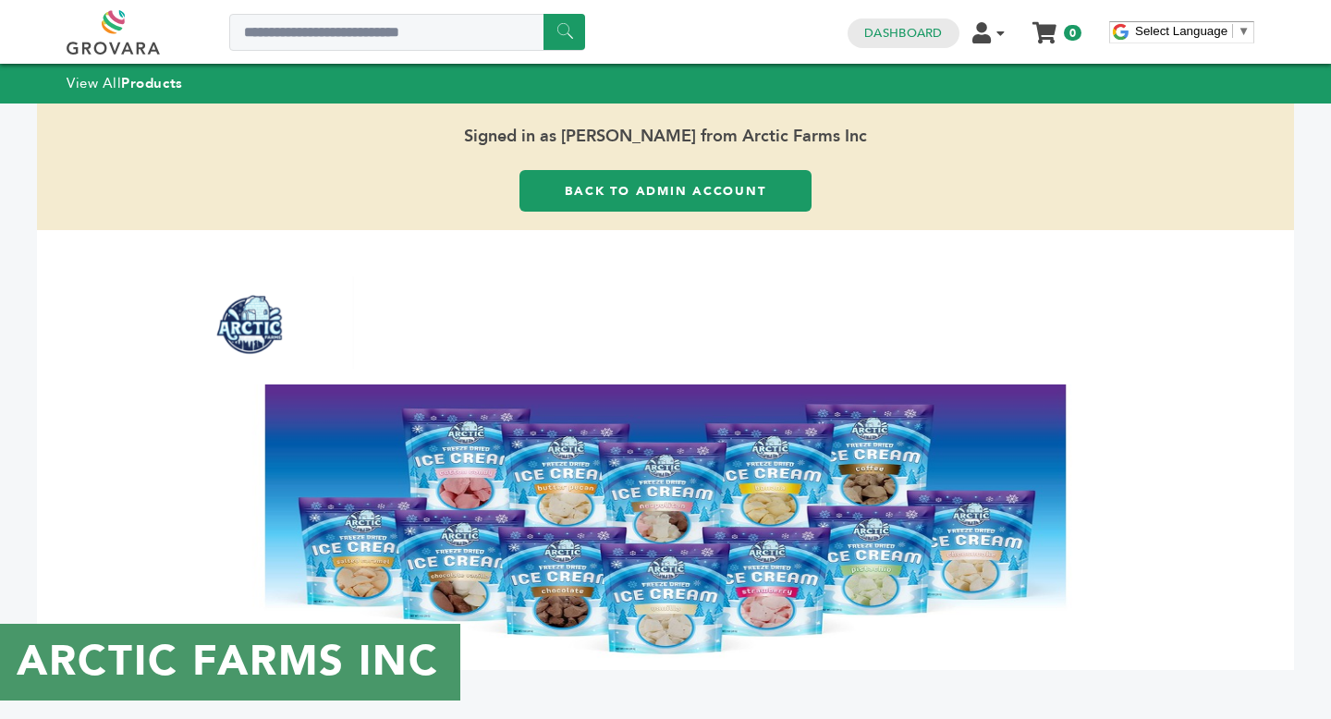
click at [664, 192] on link "Back to Admin Account" at bounding box center [665, 191] width 292 height 42
